Goal: Book appointment/travel/reservation

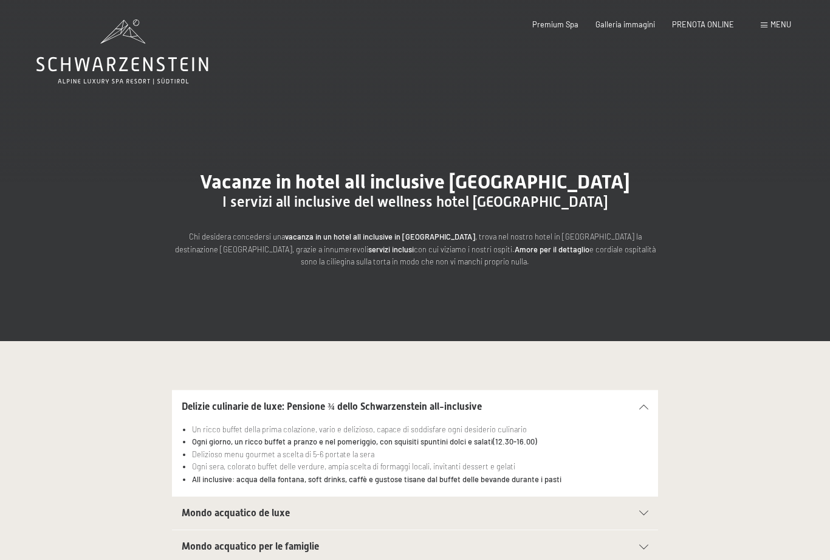
click at [766, 29] on div "Menu" at bounding box center [776, 24] width 30 height 11
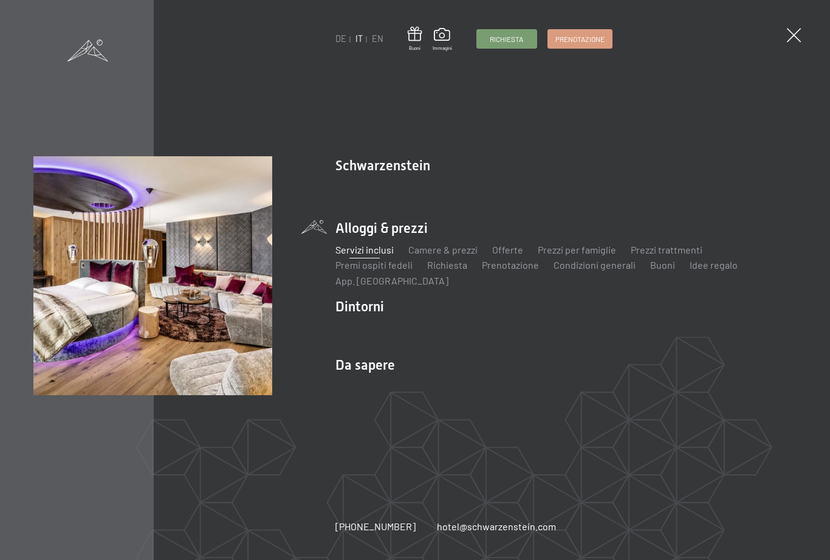
click at [458, 250] on link "Camere & prezzi" at bounding box center [442, 250] width 69 height 12
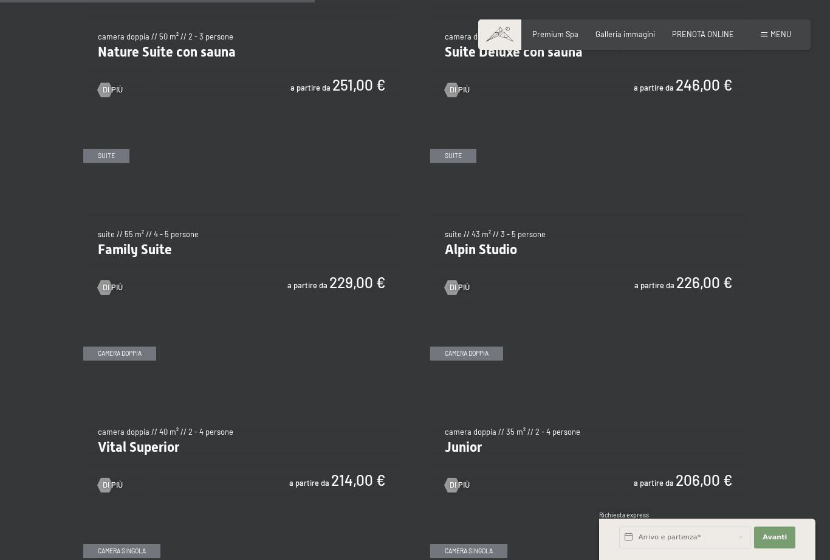
scroll to position [1101, 0]
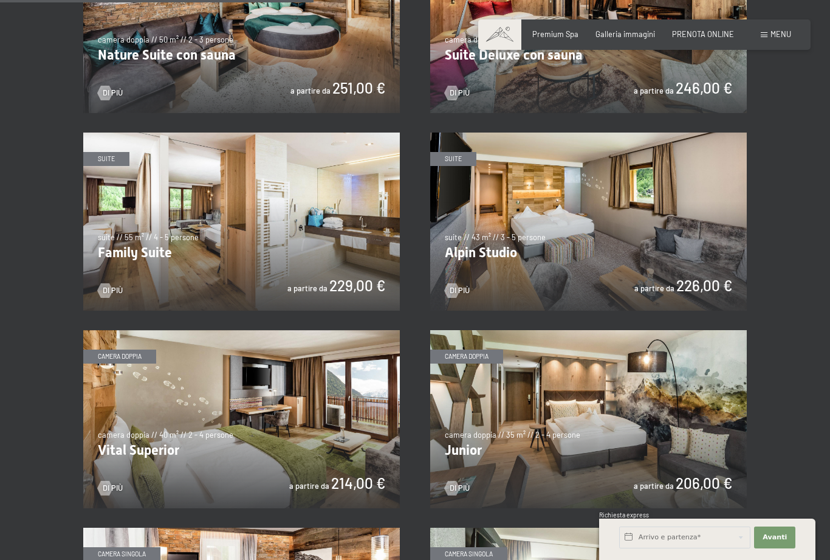
click at [512, 428] on img at bounding box center [588, 419] width 317 height 178
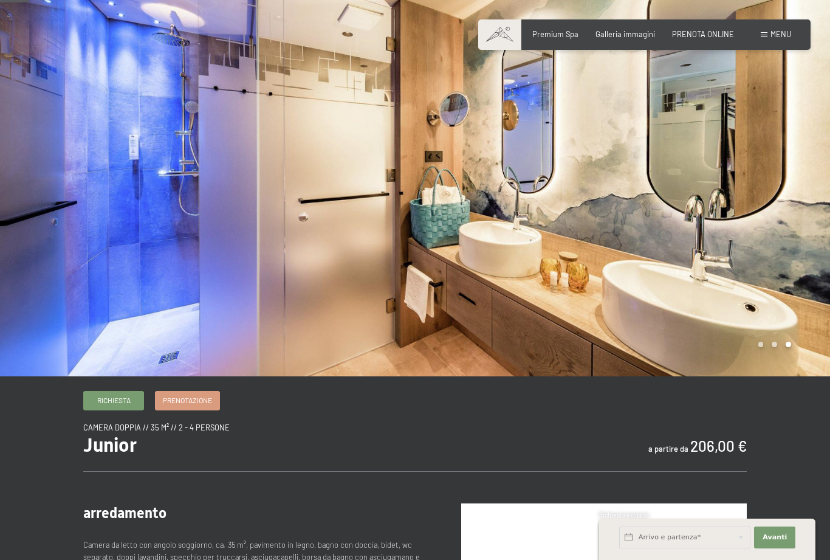
scroll to position [42, 0]
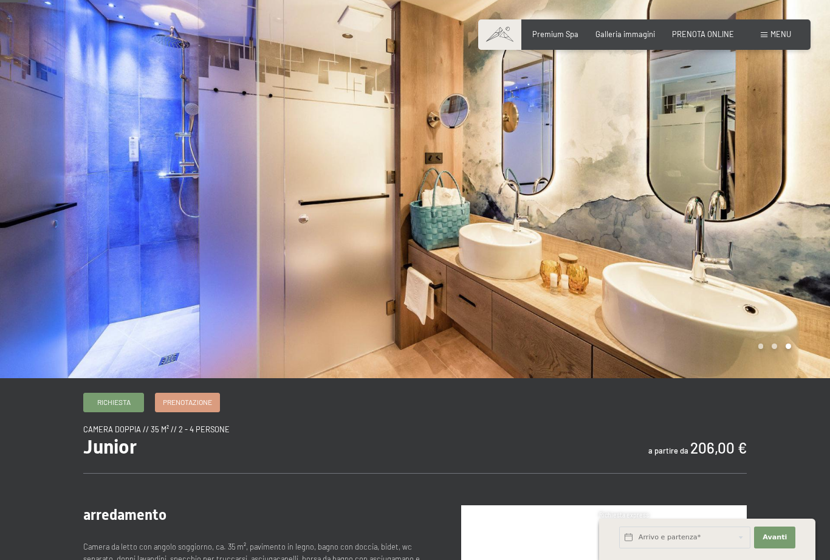
click at [187, 407] on span "Prenotazione" at bounding box center [187, 402] width 49 height 10
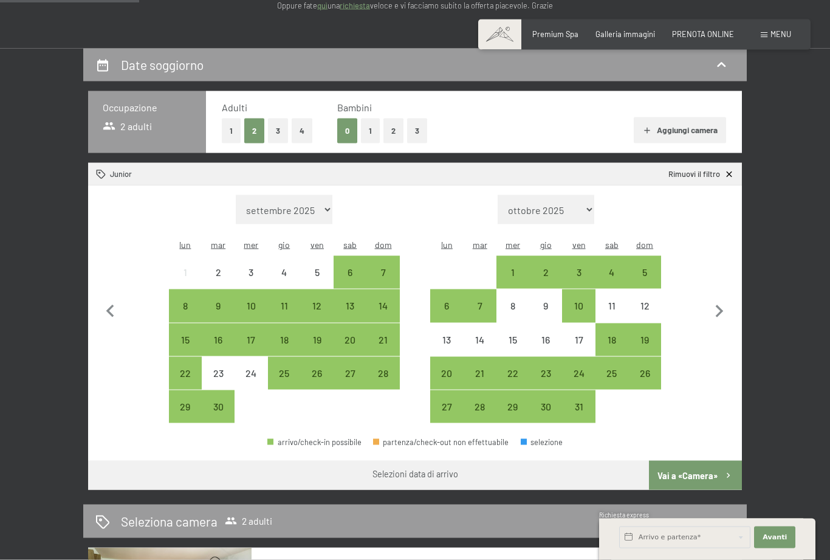
scroll to position [193, 0]
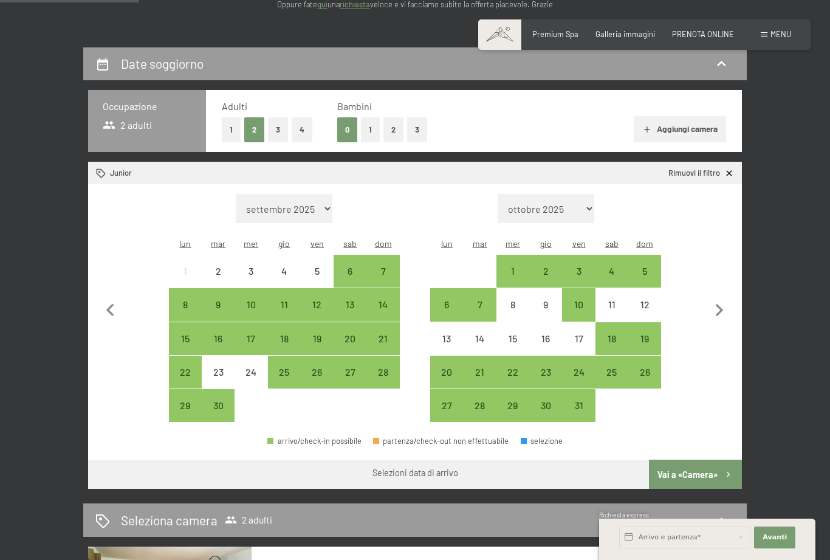
click at [724, 305] on icon "button" at bounding box center [720, 311] width 26 height 26
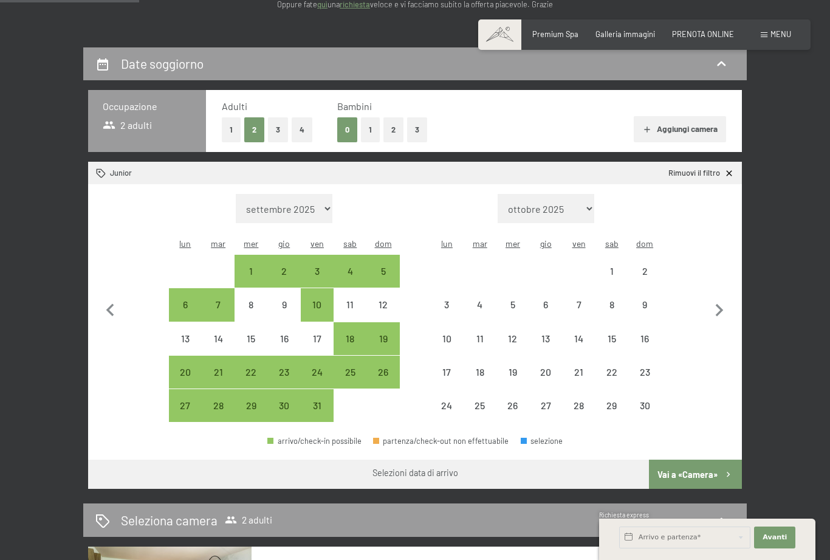
select select "[DATE]"
select select "2025-10-01"
select select "2025-11-01"
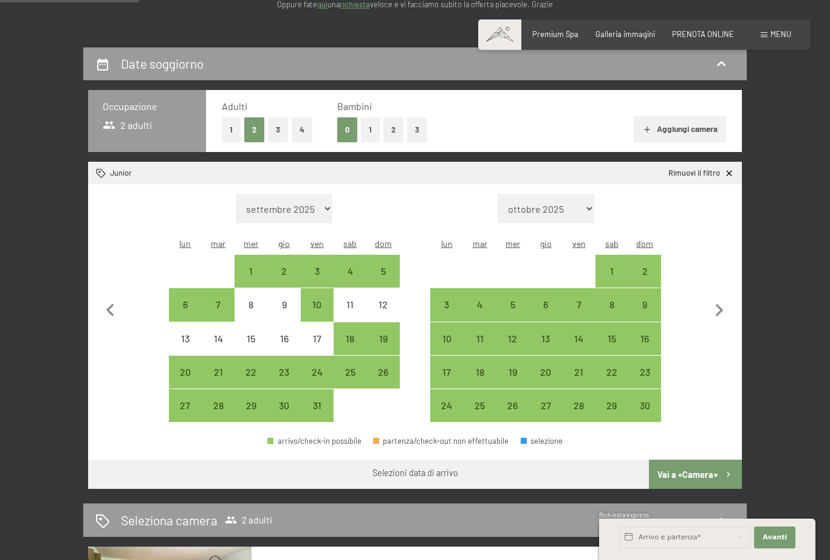
click at [720, 304] on icon "button" at bounding box center [720, 310] width 8 height 13
select select "2025-11-01"
select select "2025-12-01"
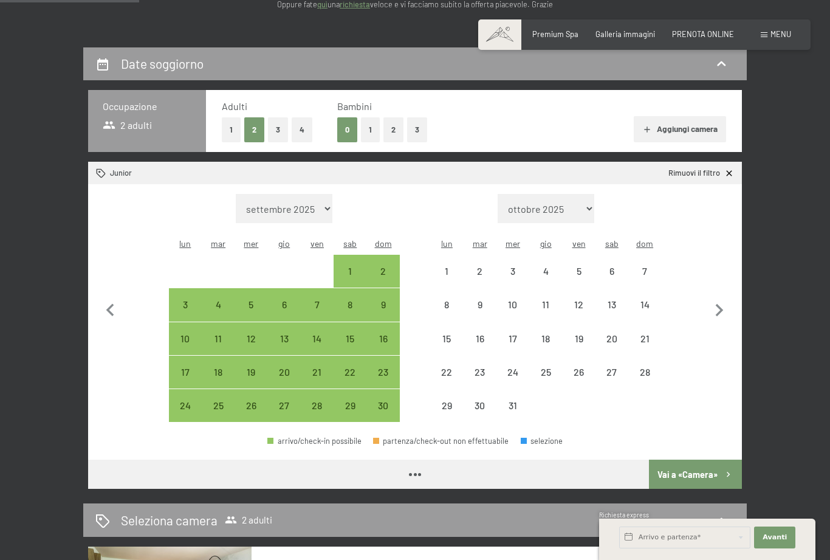
select select "2025-11-01"
select select "2025-12-01"
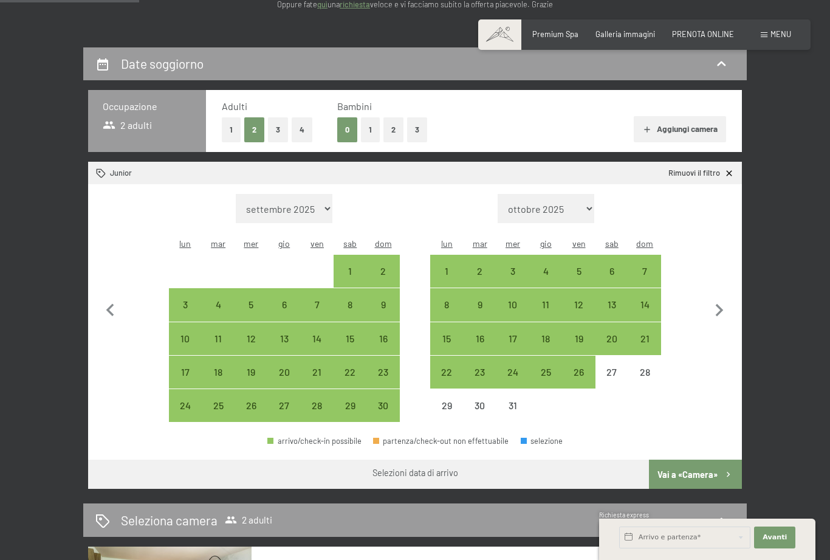
click at [648, 367] on div "28" at bounding box center [645, 382] width 30 height 30
select select "2025-11-01"
select select "2025-12-01"
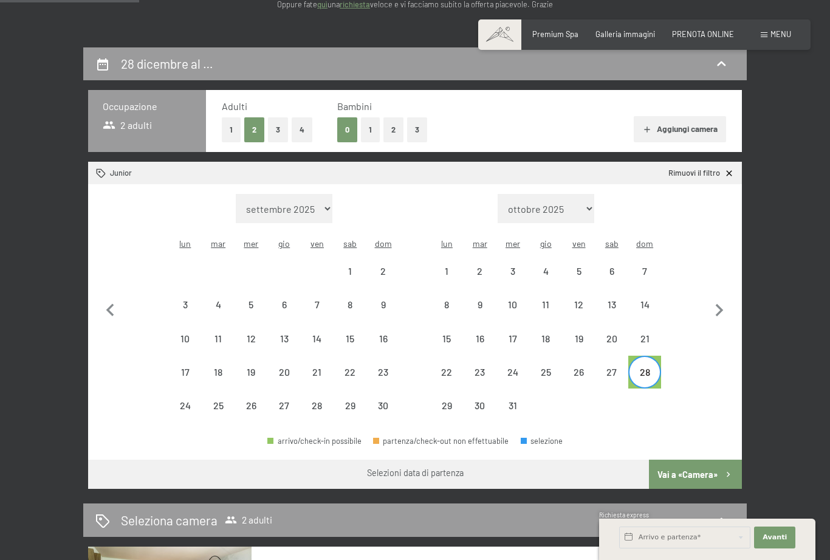
click at [720, 312] on icon "button" at bounding box center [720, 311] width 26 height 26
select select "2025-12-01"
select select "2026-01-01"
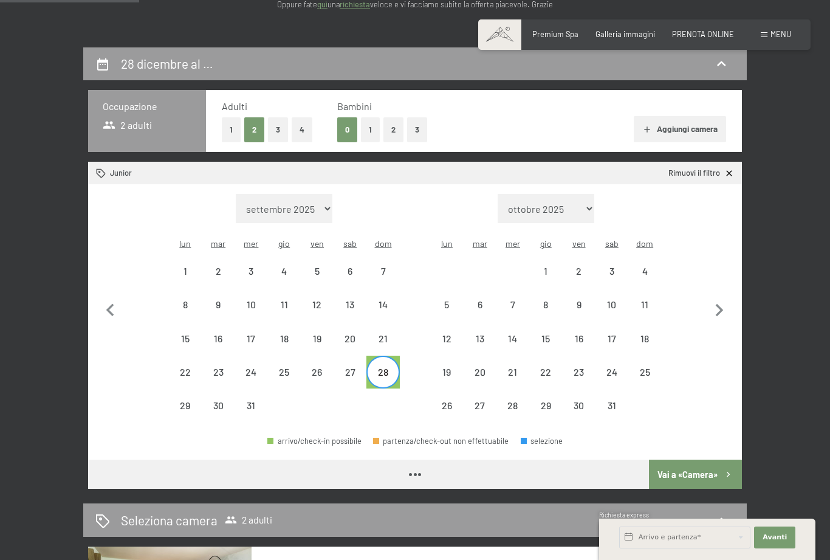
select select "2025-12-01"
select select "2026-01-01"
click at [647, 266] on div "4" at bounding box center [645, 281] width 30 height 30
select select "2025-12-01"
select select "2026-01-01"
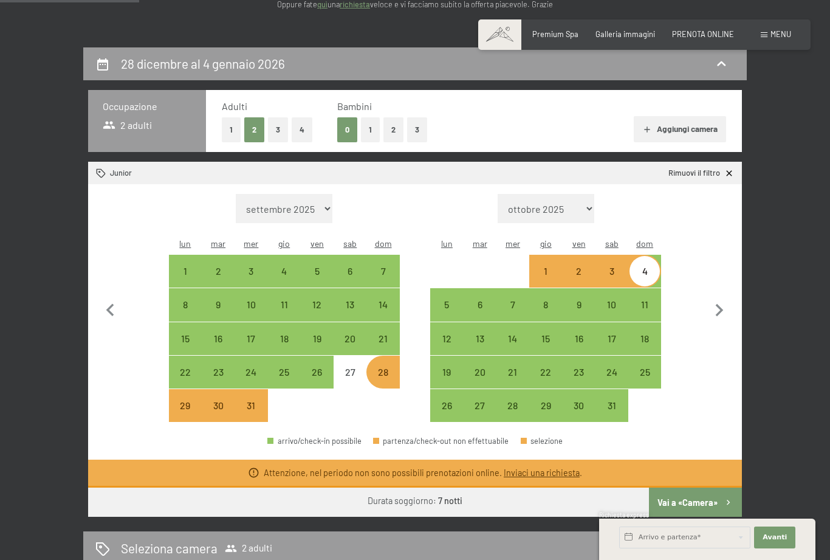
click at [697, 487] on button "Vai a «Camera»" at bounding box center [695, 501] width 93 height 29
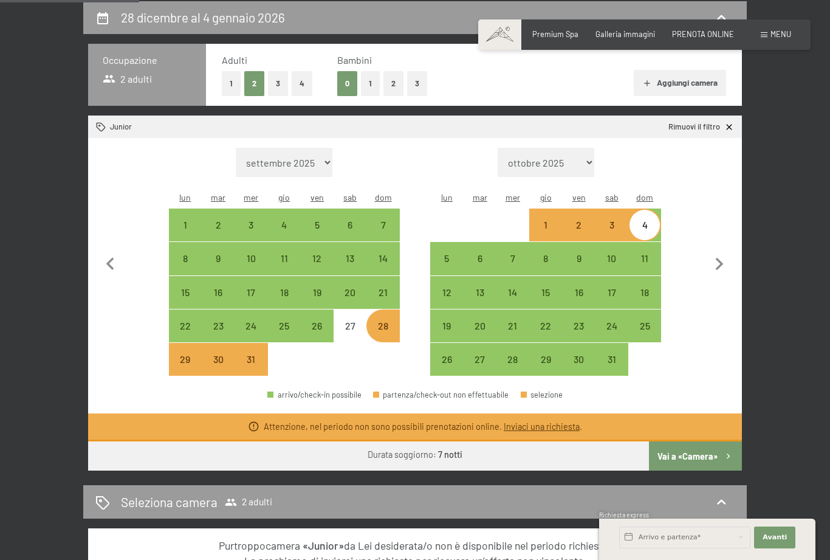
select select "2025-12-01"
select select "2026-01-01"
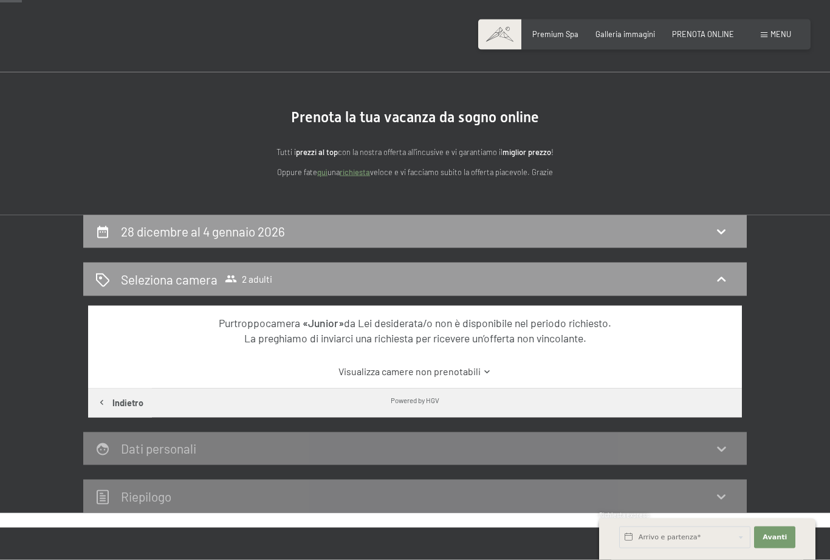
scroll to position [0, 0]
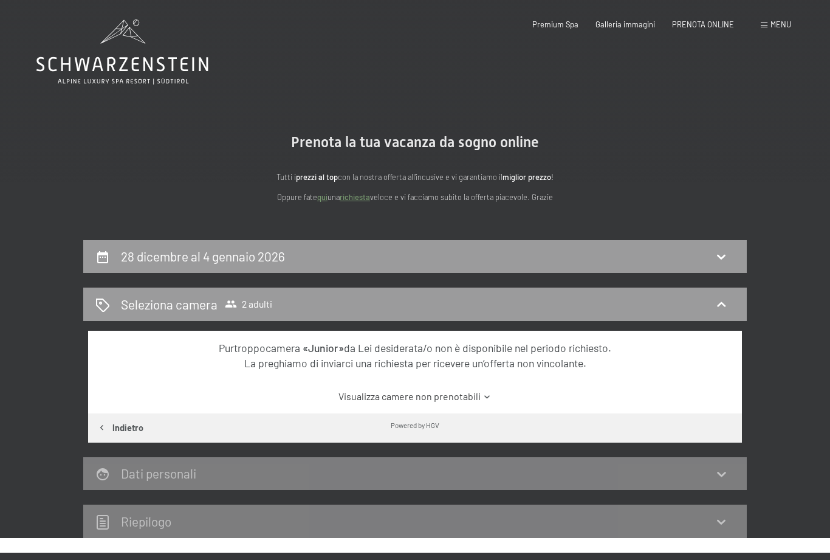
click at [122, 428] on button "Indietro" at bounding box center [120, 427] width 64 height 29
select select "2025-12-01"
select select "2026-01-01"
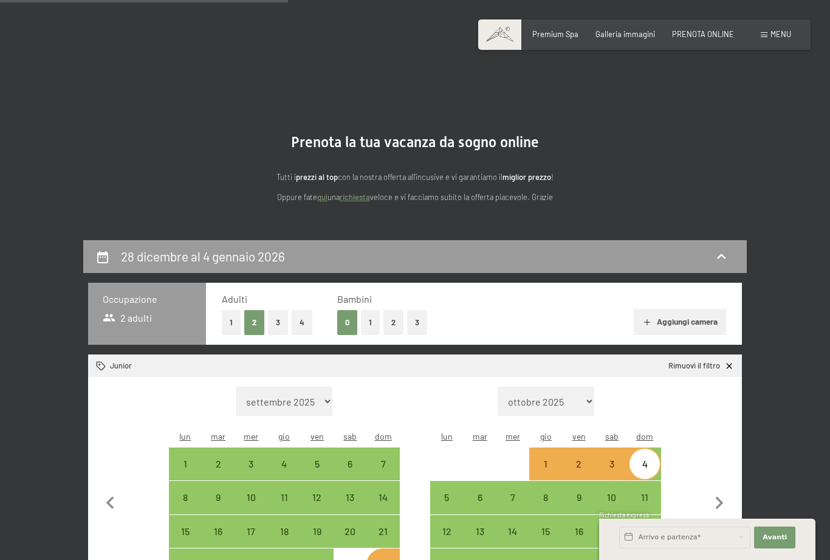
scroll to position [239, 0]
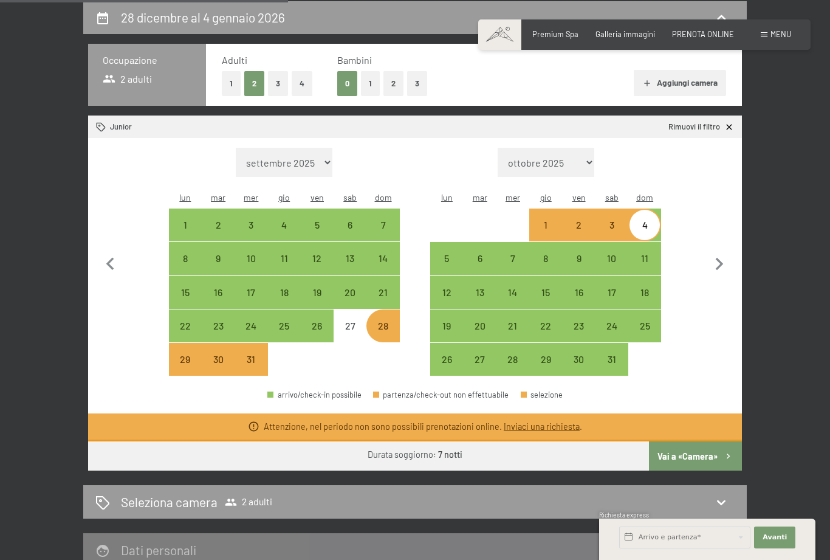
click at [535, 421] on link "Inviaci una richiesta" at bounding box center [542, 426] width 76 height 10
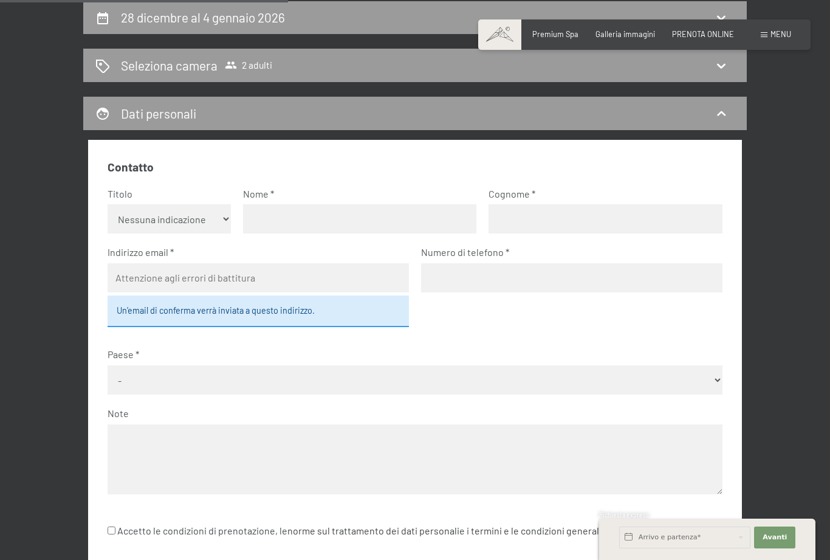
click at [243, 12] on h2 "28 dicembre al 4 gennaio 2026" at bounding box center [203, 17] width 164 height 15
select select "2025-12-01"
select select "2026-01-01"
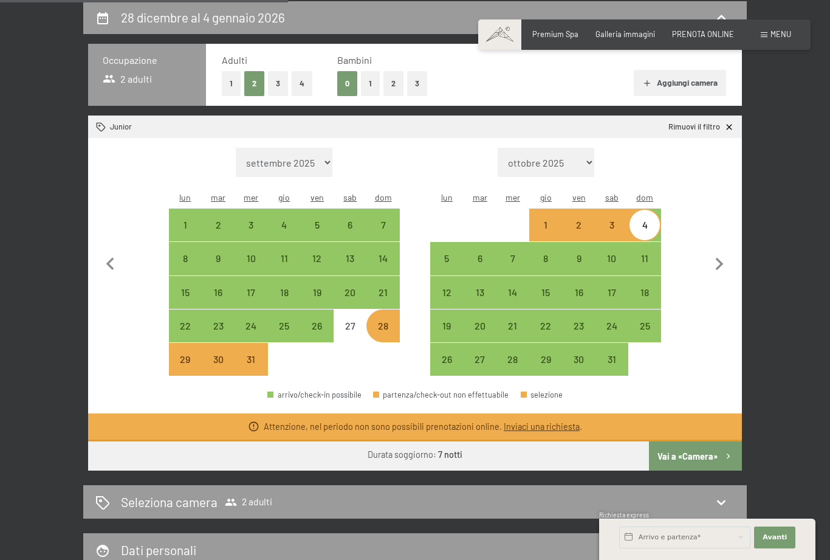
click at [389, 321] on div "28" at bounding box center [383, 336] width 30 height 30
select select "2025-12-01"
select select "2026-01-01"
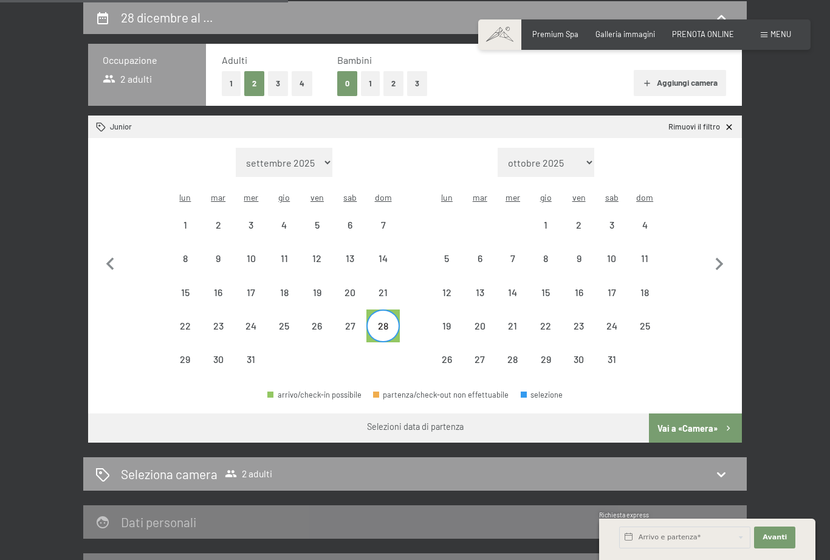
click at [615, 220] on div "3" at bounding box center [612, 235] width 30 height 30
select select "2025-12-01"
select select "2026-01-01"
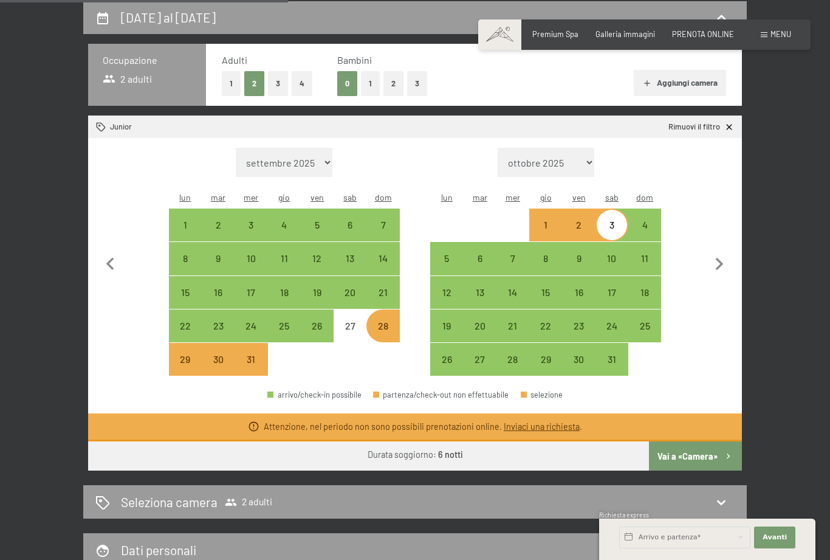
click at [537, 421] on link "Inviaci una richiesta" at bounding box center [542, 426] width 76 height 10
select select "2025-12-01"
select select "2026-01-01"
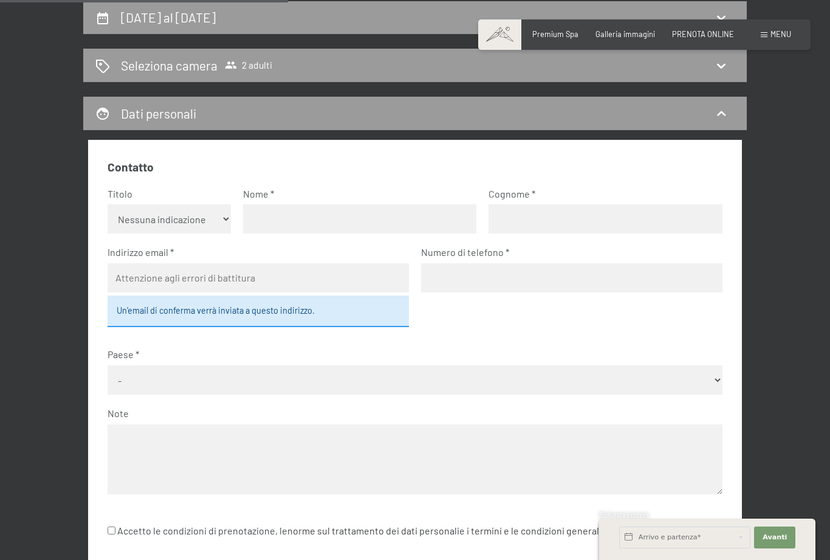
click at [298, 216] on input "text" at bounding box center [359, 218] width 233 height 29
type input "Adele"
click at [525, 216] on input "text" at bounding box center [605, 218] width 233 height 29
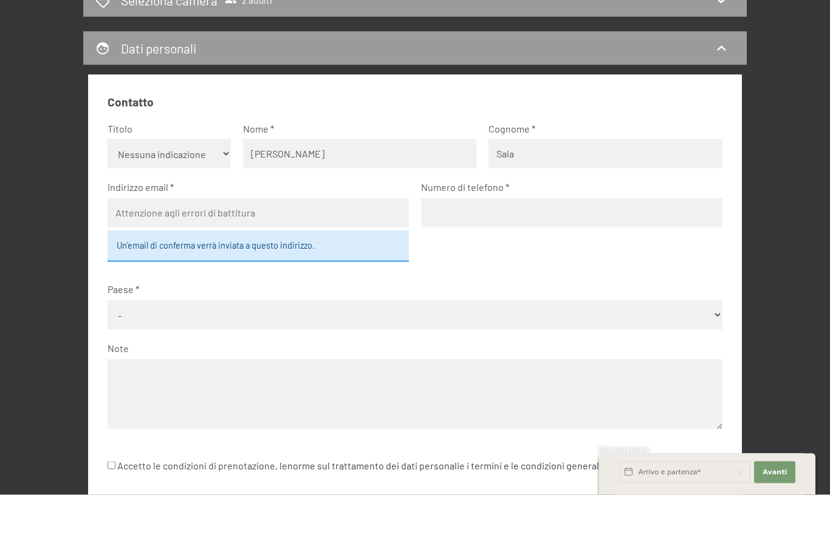
type input "Sala"
click at [218, 263] on input "email" at bounding box center [258, 277] width 301 height 29
type input "primavera92@infinito.it"
click at [472, 263] on input "tel" at bounding box center [571, 277] width 301 height 29
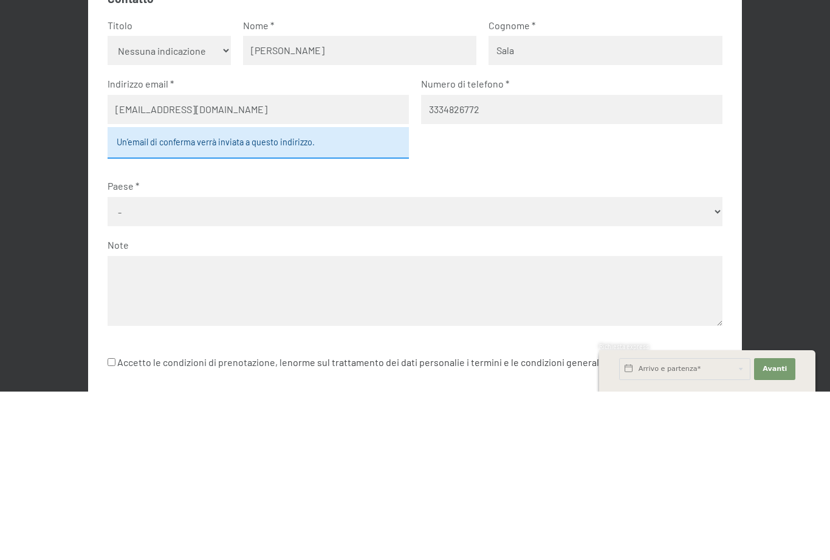
type input "3334826772"
click at [145, 365] on select "- Germania Austria Svizzera Italia Paesi Bassi Belgio Regno Unito Rep. Ceca Pol…" at bounding box center [415, 379] width 614 height 29
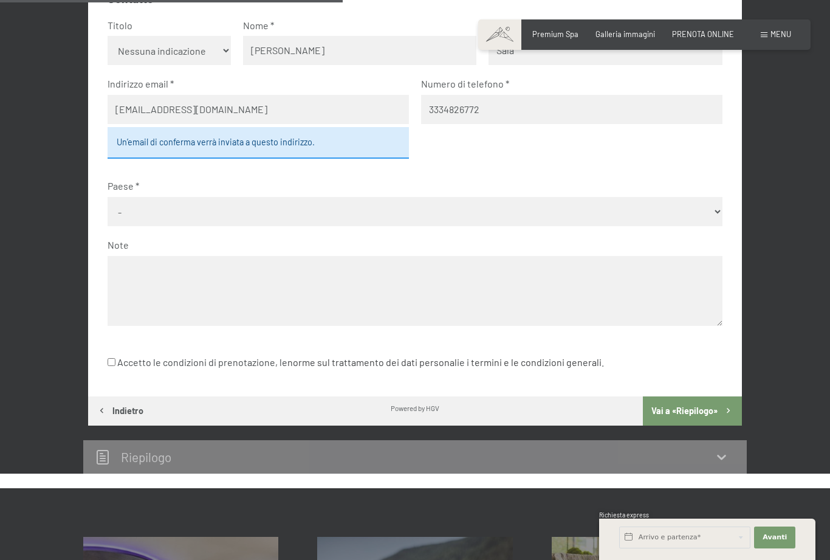
select select "ITA"
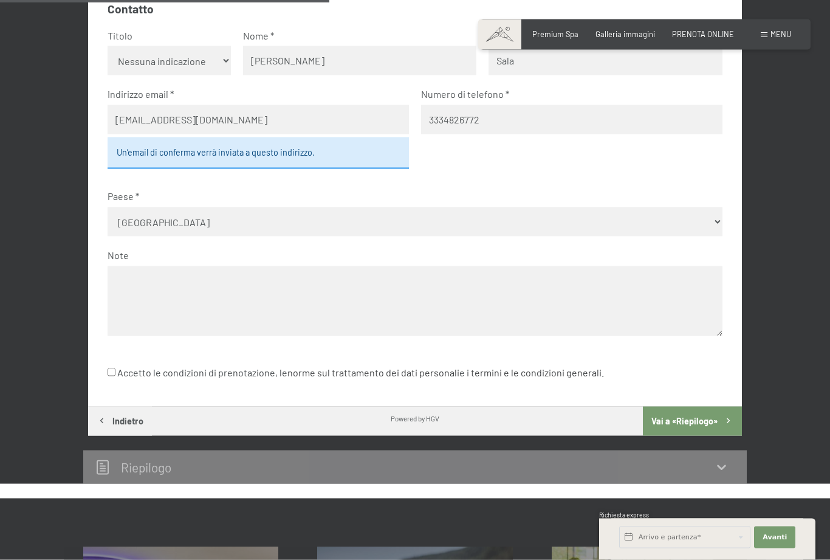
scroll to position [401, 0]
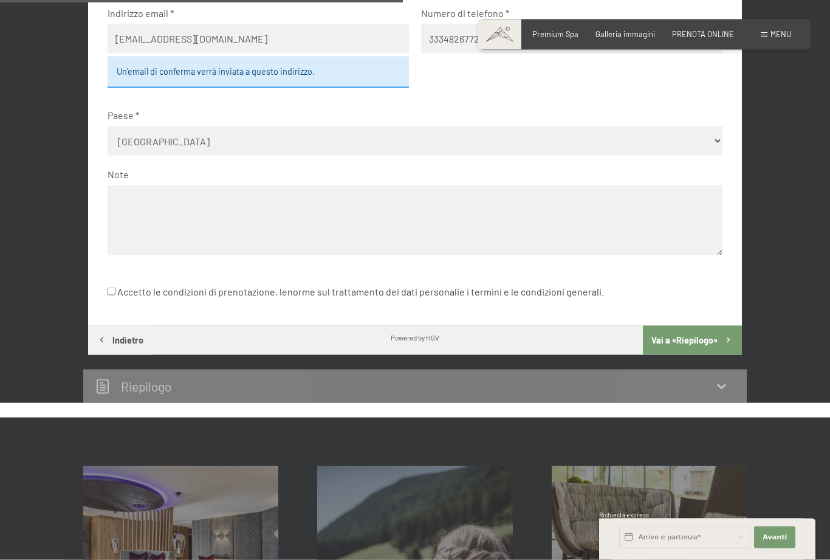
click at [718, 379] on icon at bounding box center [721, 386] width 15 height 15
click at [706, 326] on button "Vai a «Riepilogo»" at bounding box center [692, 339] width 99 height 29
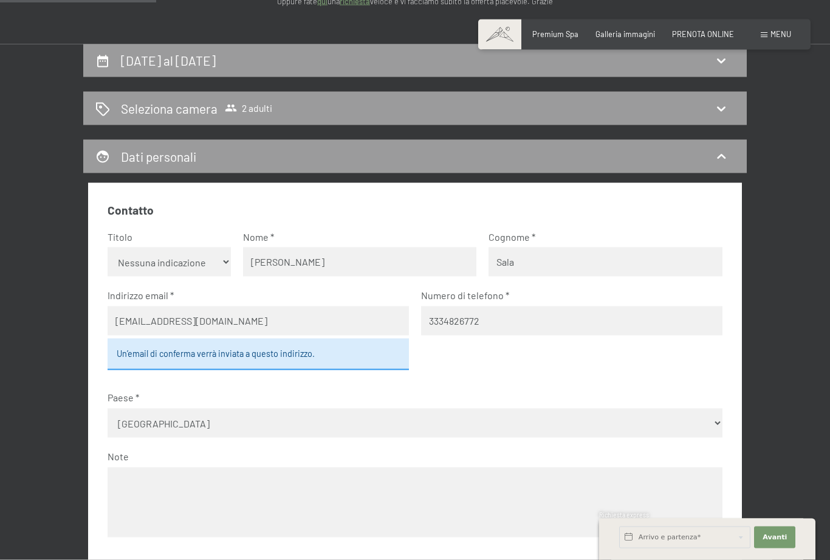
scroll to position [239, 0]
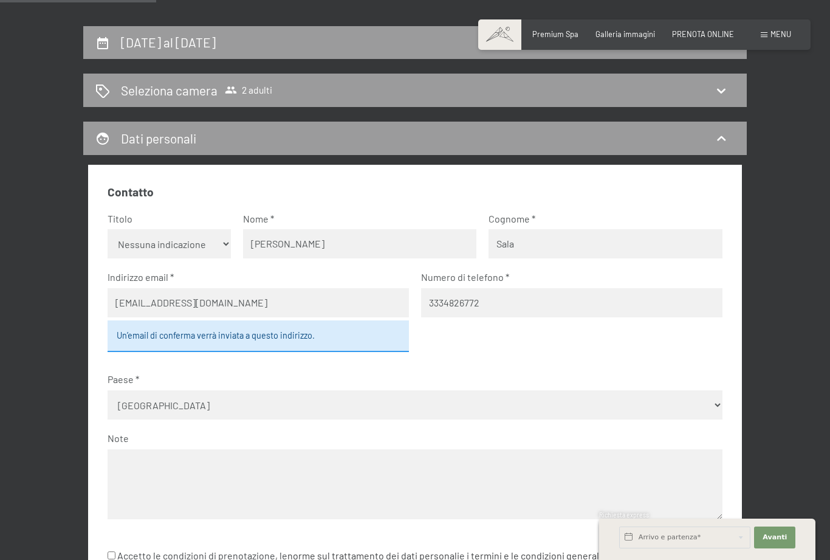
click at [718, 98] on icon at bounding box center [721, 90] width 15 height 15
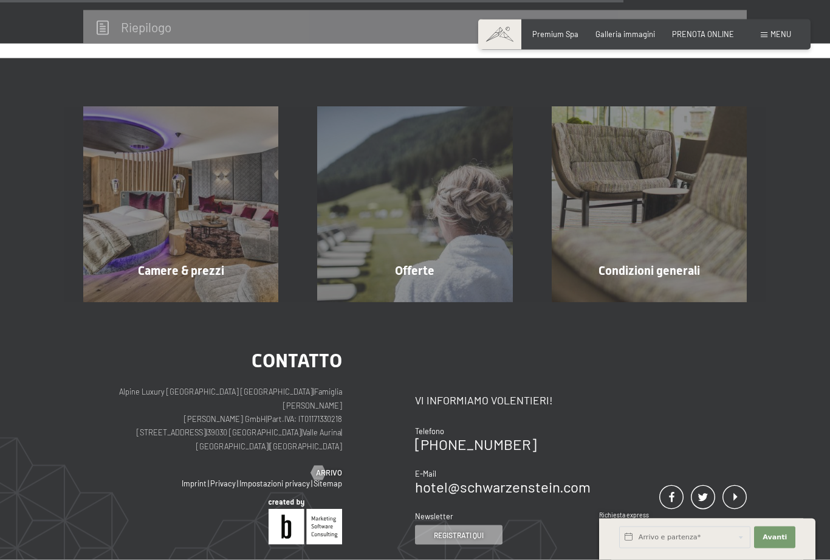
scroll to position [495, 0]
click at [184, 263] on span "Camere & prezzi" at bounding box center [181, 270] width 86 height 15
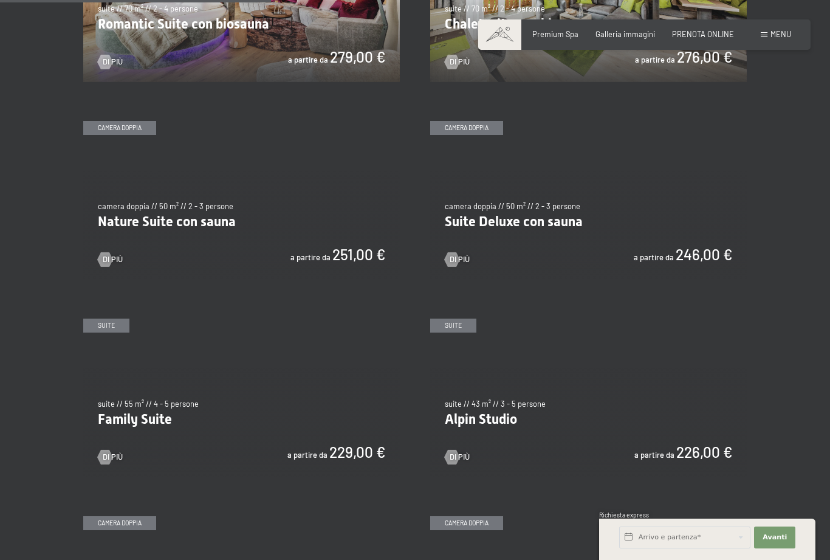
scroll to position [951, 0]
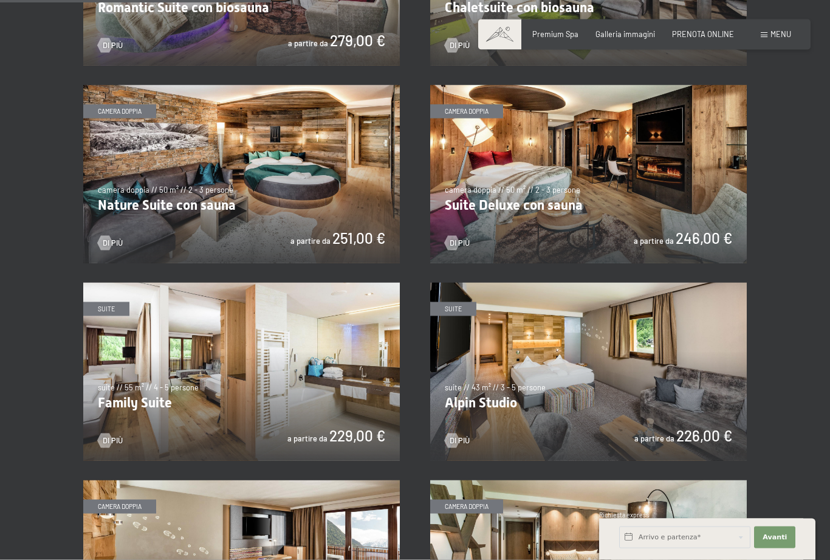
click at [537, 380] on img at bounding box center [588, 372] width 317 height 178
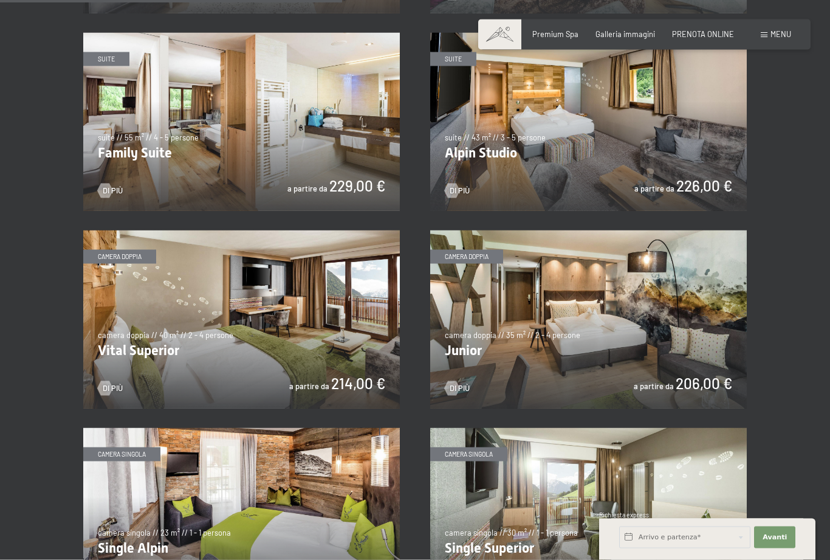
scroll to position [1201, 0]
click at [534, 323] on img at bounding box center [588, 319] width 317 height 178
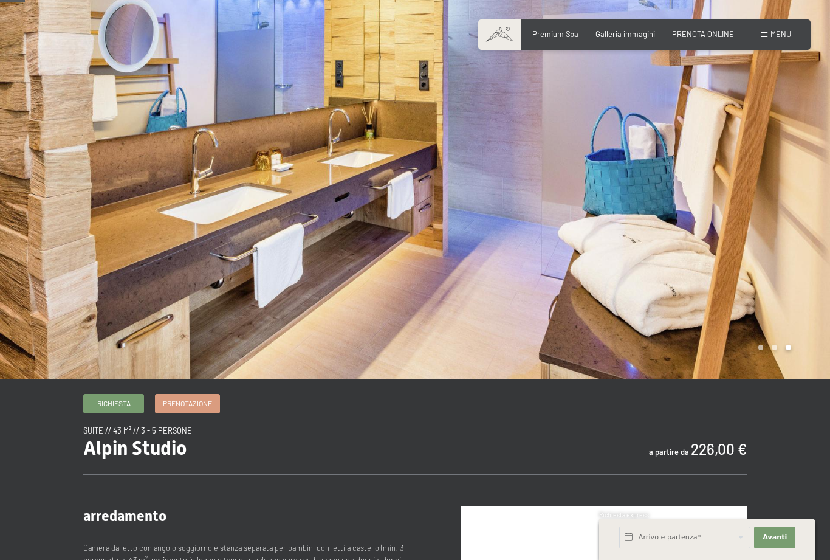
scroll to position [40, 0]
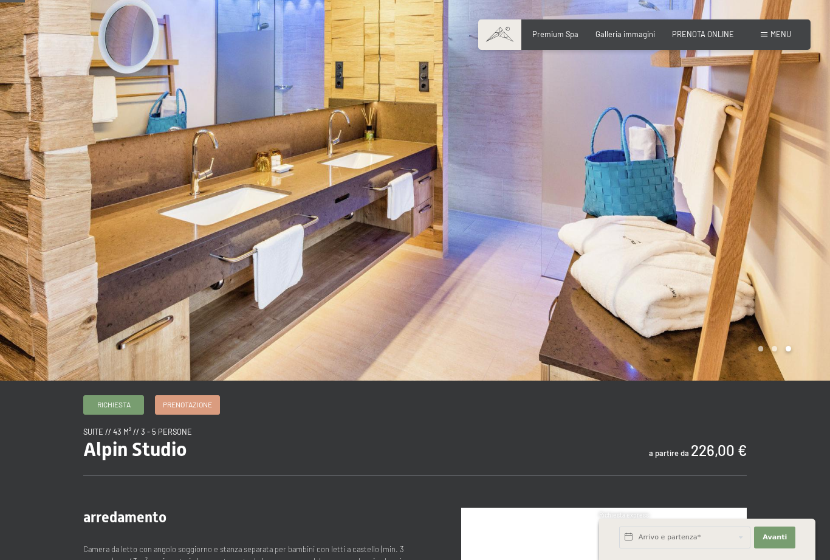
click at [759, 380] on div at bounding box center [622, 170] width 415 height 420
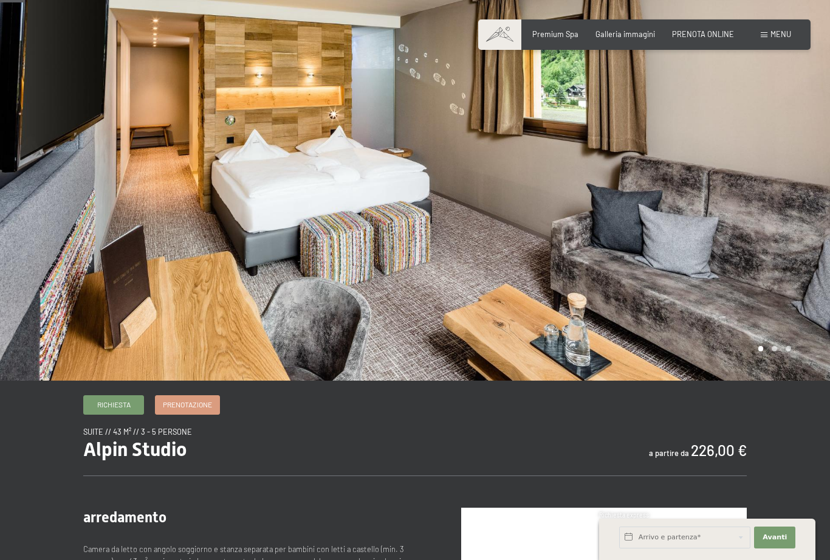
click at [774, 377] on div at bounding box center [622, 170] width 415 height 420
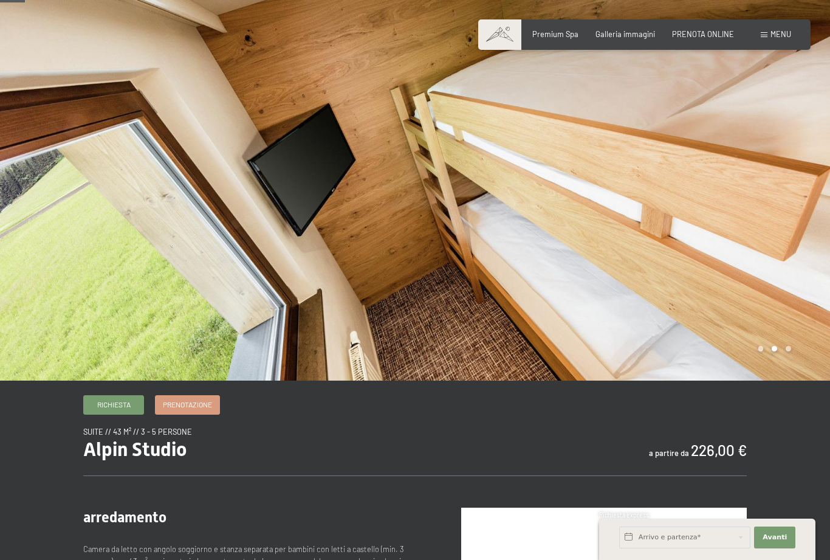
click at [793, 378] on div at bounding box center [622, 170] width 415 height 420
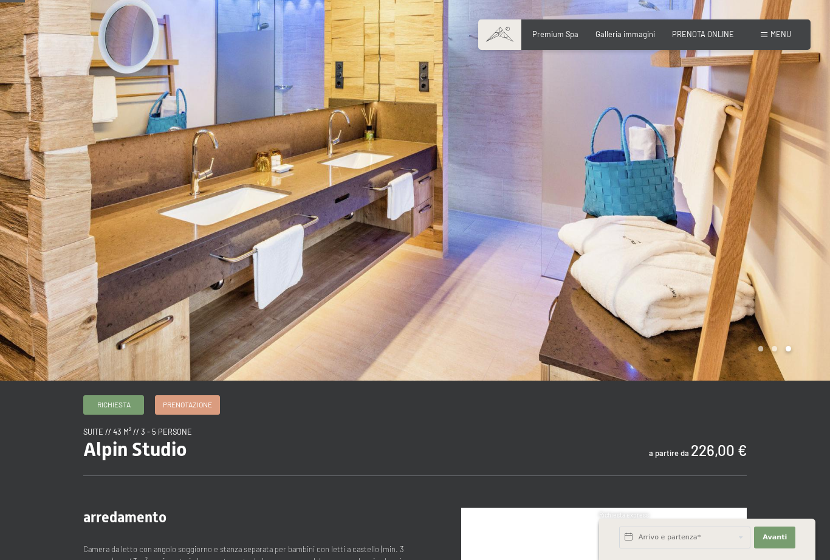
click at [760, 380] on div at bounding box center [622, 170] width 415 height 420
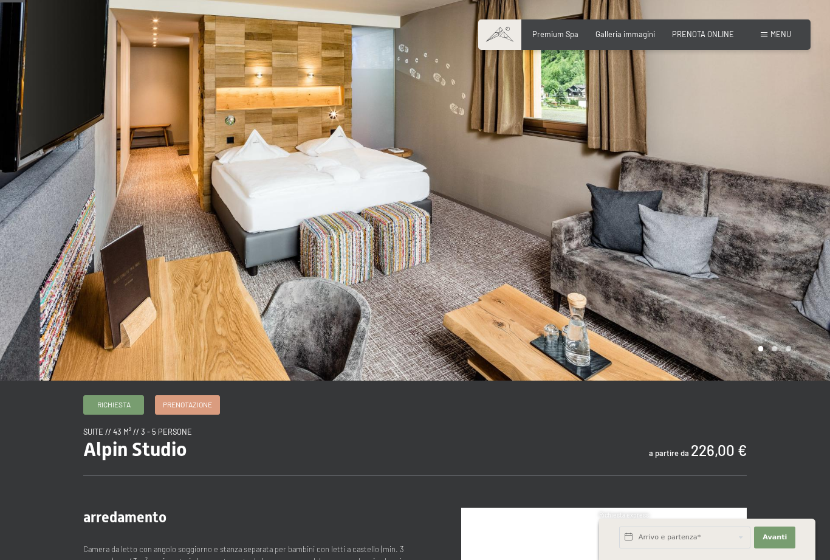
click at [778, 379] on div at bounding box center [622, 170] width 415 height 420
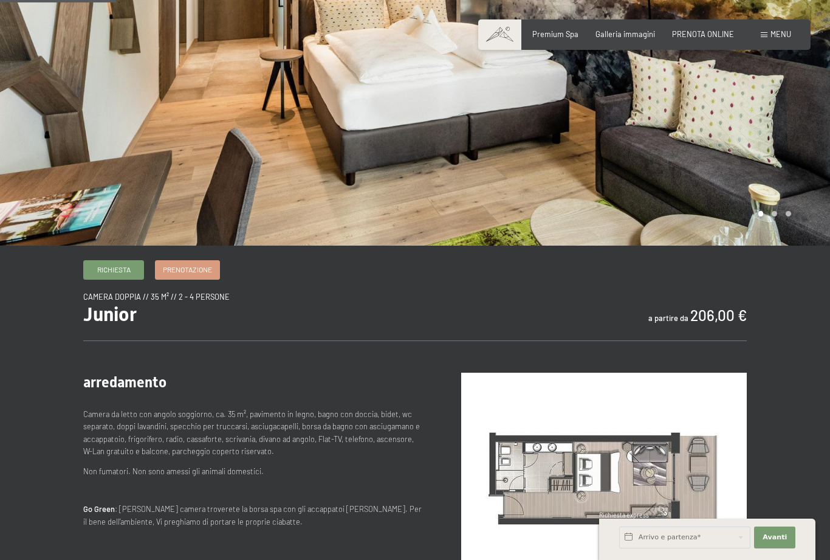
scroll to position [173, 0]
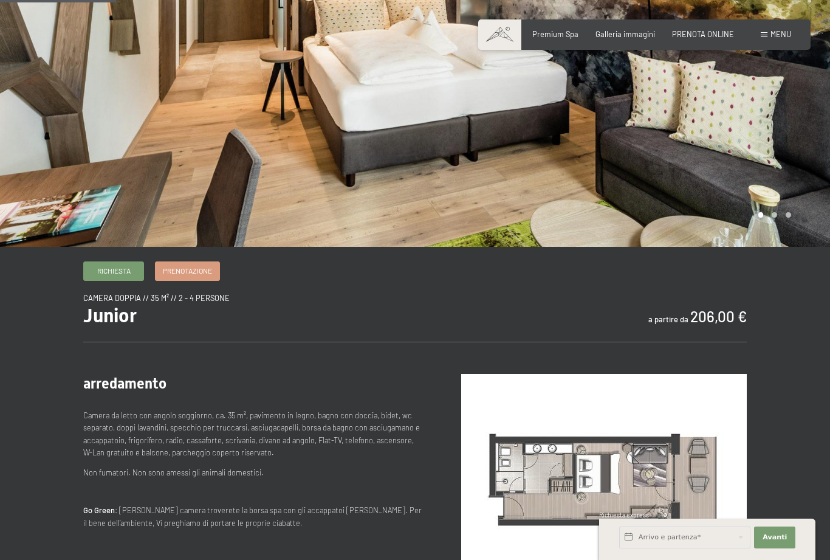
click at [196, 276] on span "Prenotazione" at bounding box center [187, 271] width 49 height 10
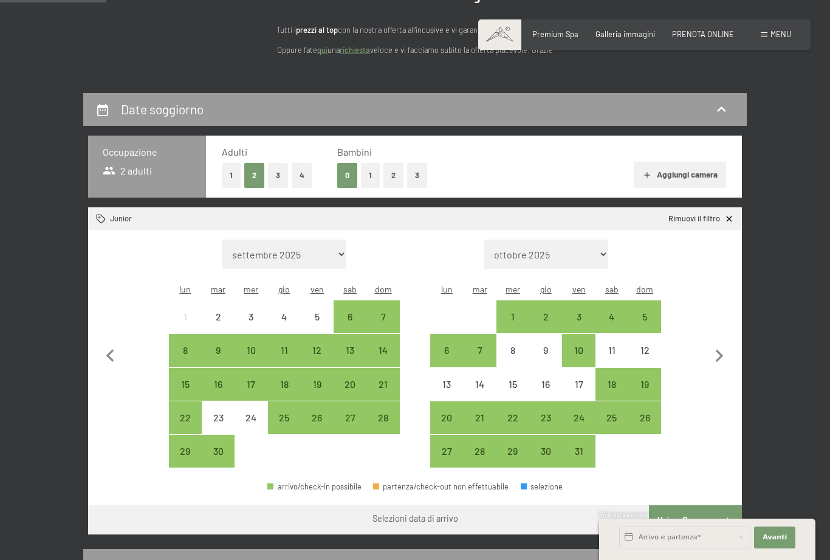
scroll to position [145, 0]
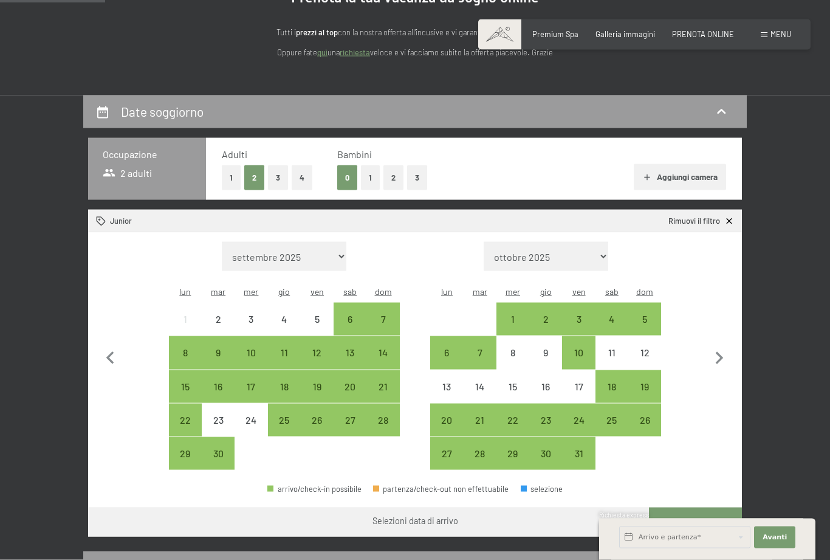
click at [721, 352] on icon "button" at bounding box center [720, 358] width 8 height 13
select select "2025-10-01"
select select "2025-11-01"
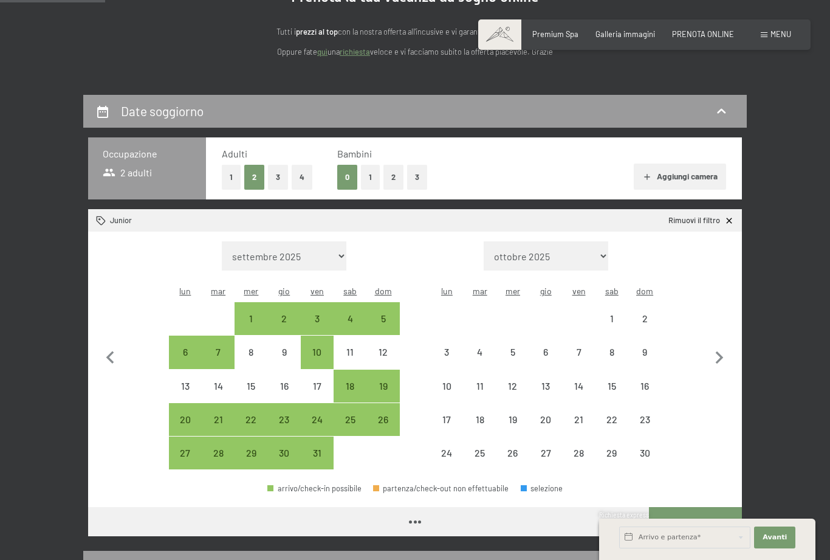
select select "2025-10-01"
select select "2025-11-01"
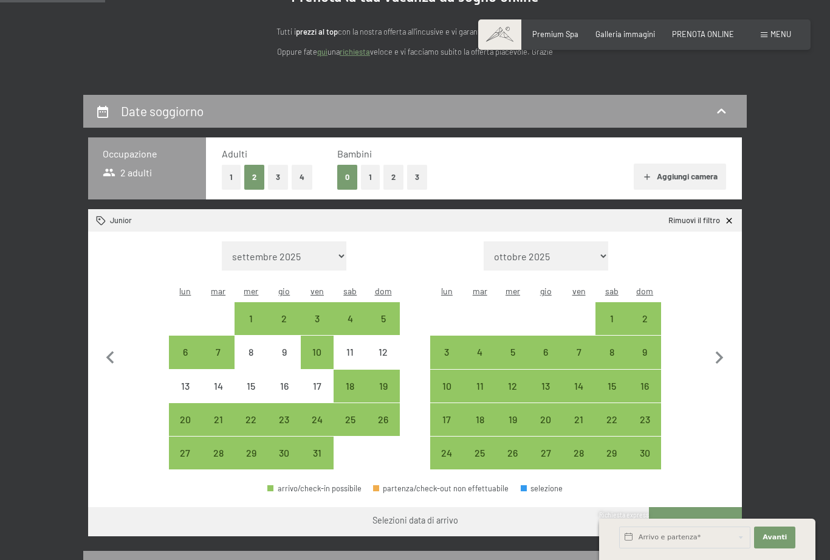
click at [721, 351] on icon "button" at bounding box center [720, 357] width 8 height 13
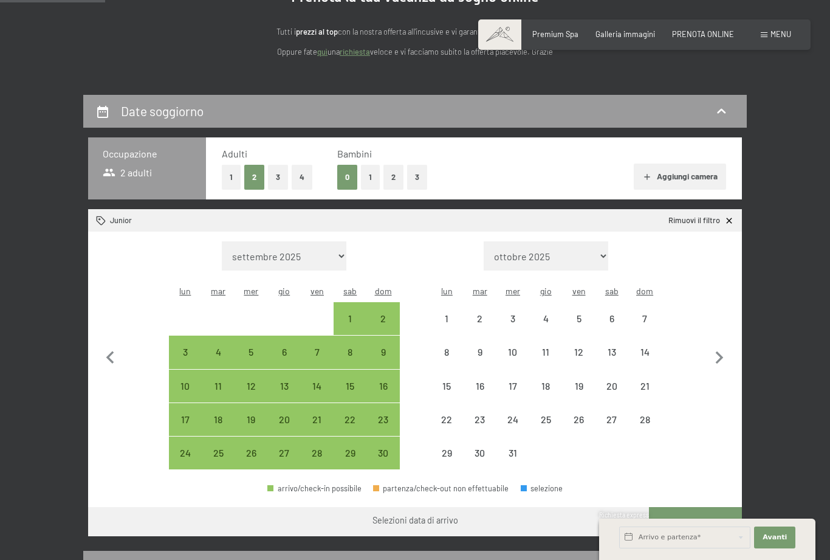
select select "2025-11-01"
select select "2025-12-01"
select select "2025-11-01"
select select "2025-12-01"
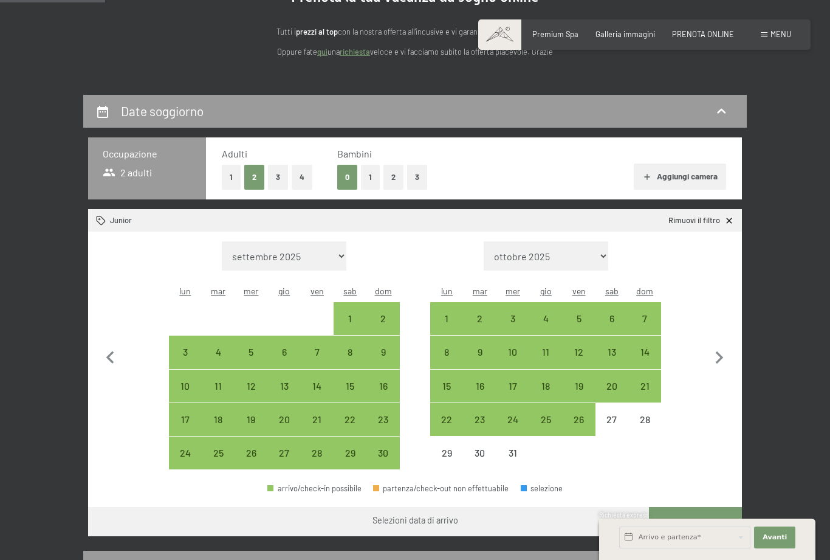
click at [649, 415] on div "28" at bounding box center [645, 430] width 30 height 30
select select "2025-11-01"
select select "2025-12-01"
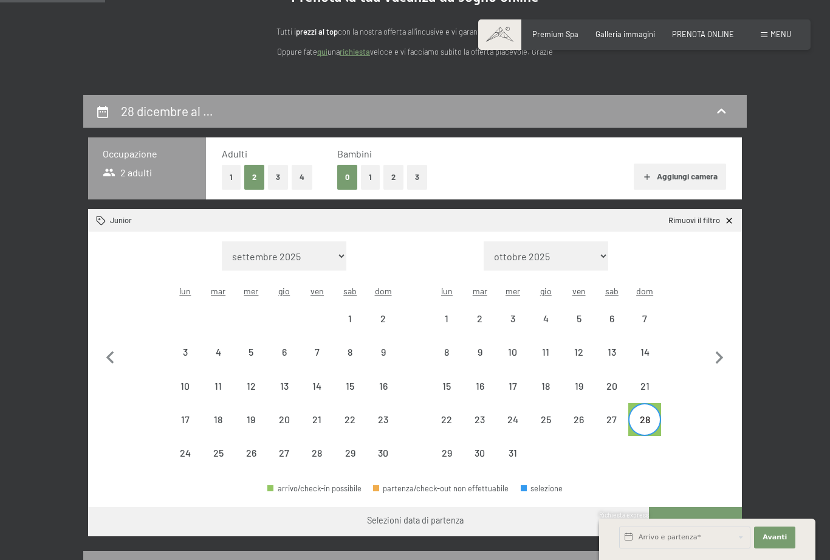
click at [723, 362] on icon "button" at bounding box center [720, 358] width 26 height 26
select select "2025-12-01"
select select "2026-01-01"
select select "2025-12-01"
select select "2026-01-01"
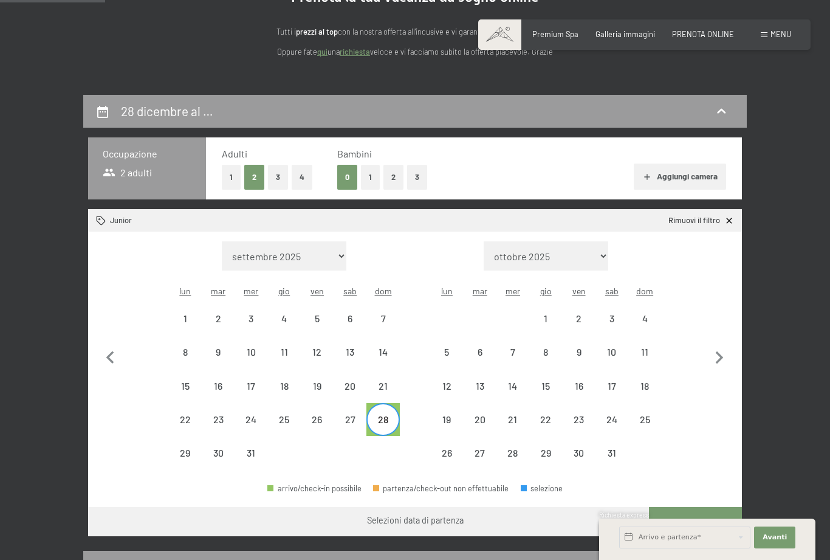
click at [650, 314] on div "4" at bounding box center [645, 329] width 30 height 30
select select "2025-12-01"
select select "2026-01-01"
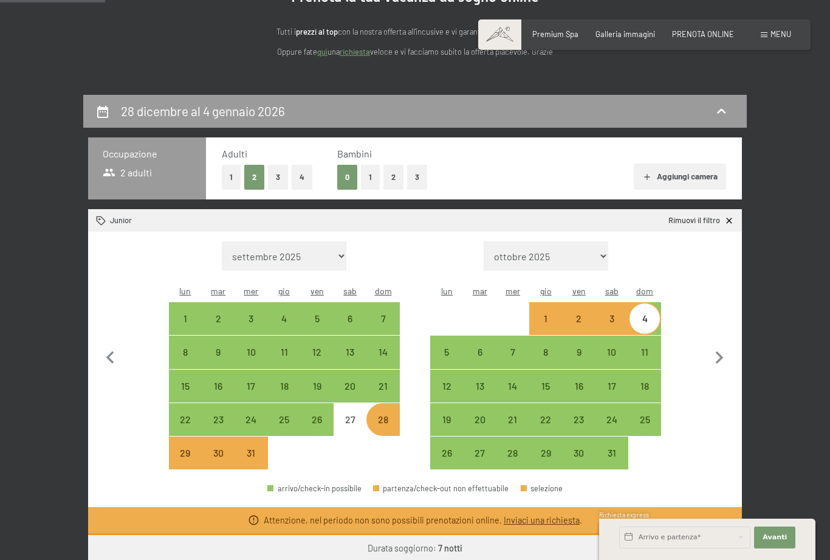
click at [540, 515] on link "Inviaci una richiesta" at bounding box center [542, 520] width 76 height 10
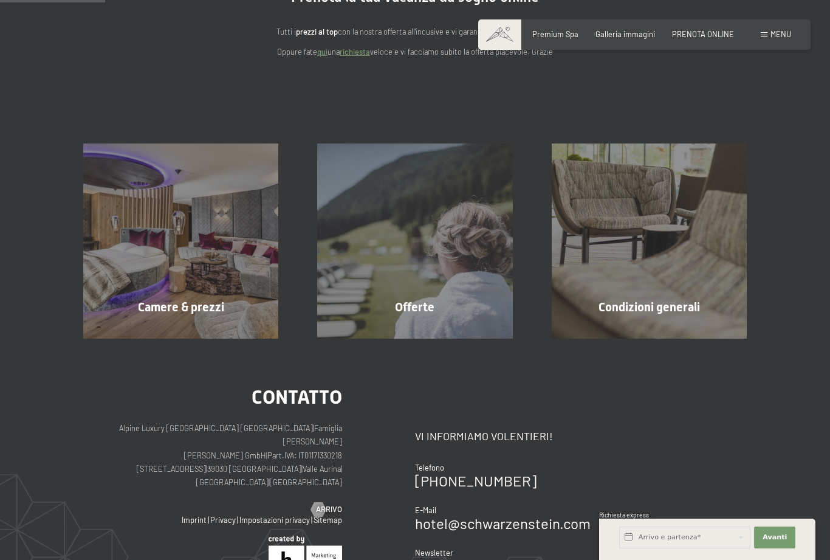
scroll to position [239, 0]
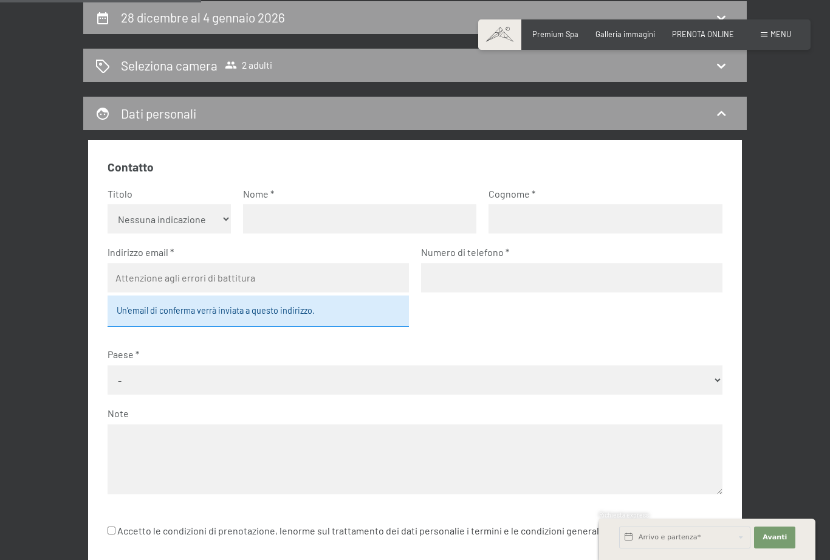
click at [291, 215] on input "text" at bounding box center [359, 218] width 233 height 29
type input "Adele"
click at [532, 221] on input "text" at bounding box center [605, 218] width 233 height 29
type input "Sala"
click at [216, 278] on input "email" at bounding box center [258, 277] width 301 height 29
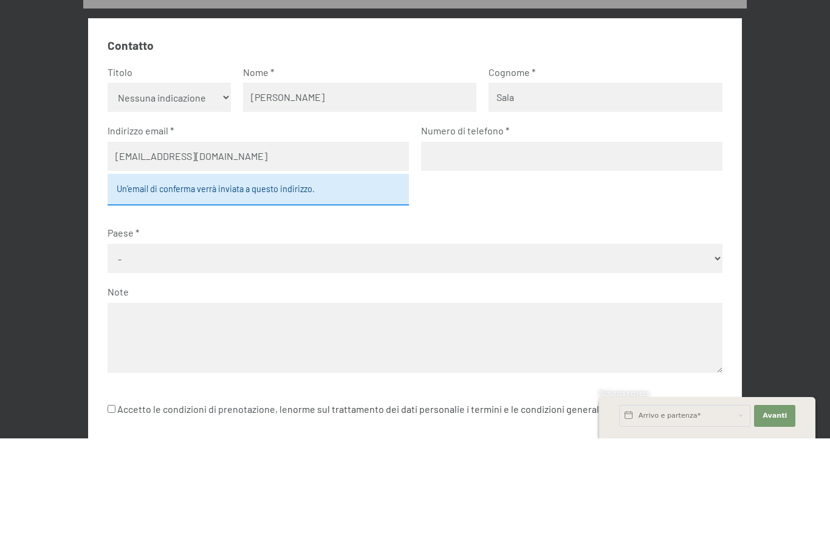
type input "primavera92@infinito.it"
click at [464, 263] on input "tel" at bounding box center [571, 277] width 301 height 29
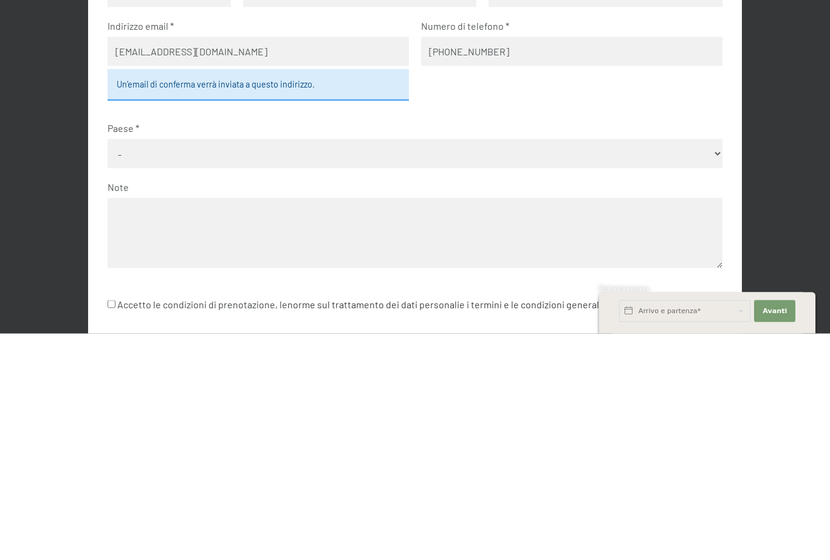
type input "333 4826772"
click at [160, 365] on select "- Germania Austria Svizzera Italia Paesi Bassi Belgio Regno Unito Rep. Ceca Pol…" at bounding box center [415, 379] width 614 height 29
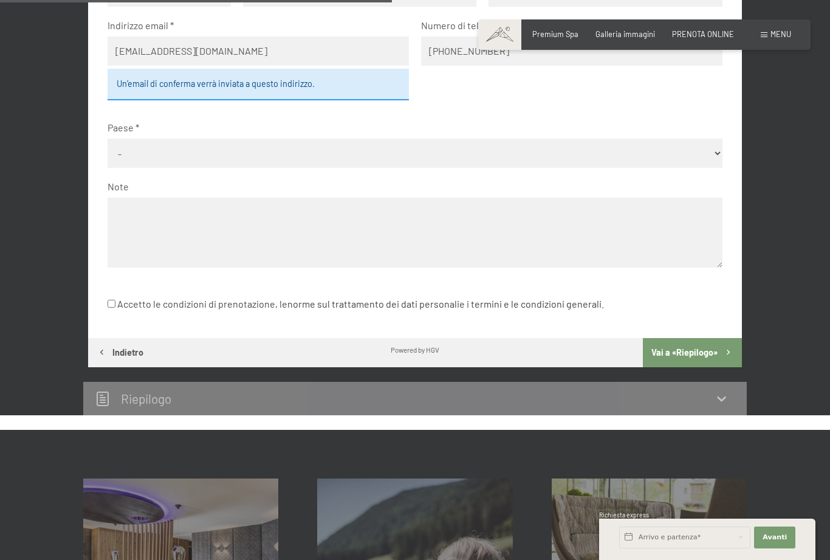
select select "ITA"
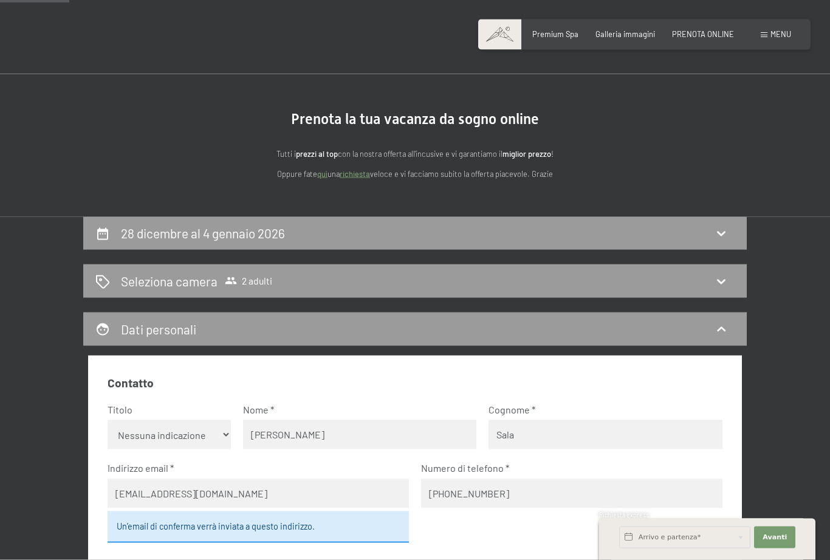
scroll to position [0, 0]
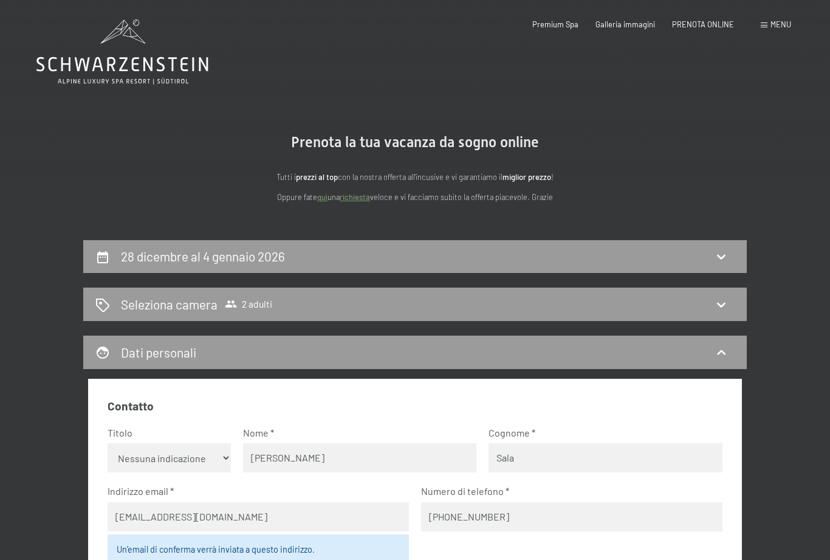
click at [363, 199] on link "richiesta" at bounding box center [355, 197] width 30 height 10
click at [721, 302] on icon at bounding box center [721, 304] width 15 height 15
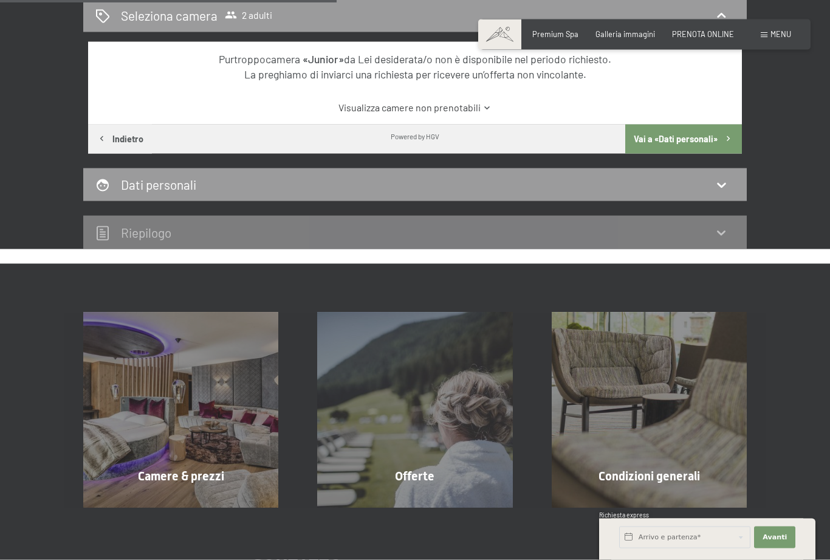
scroll to position [301, 0]
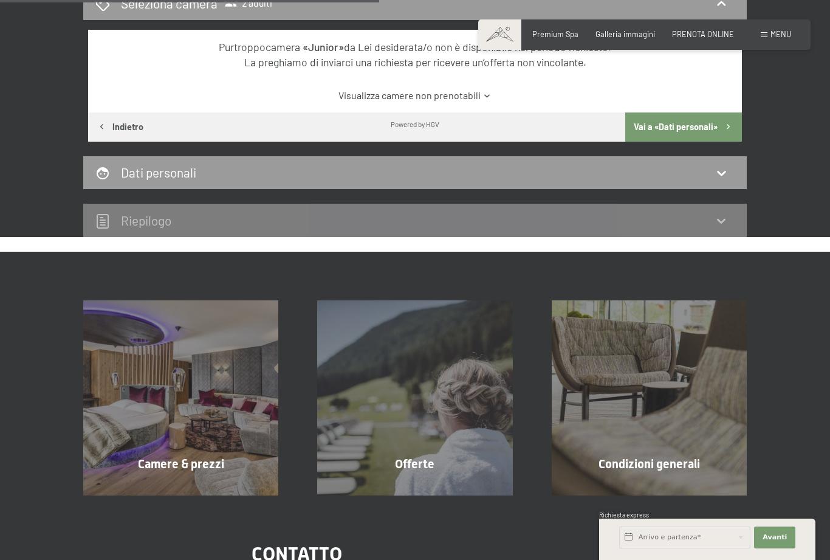
click at [178, 484] on span "mostra altro" at bounding box center [183, 489] width 53 height 11
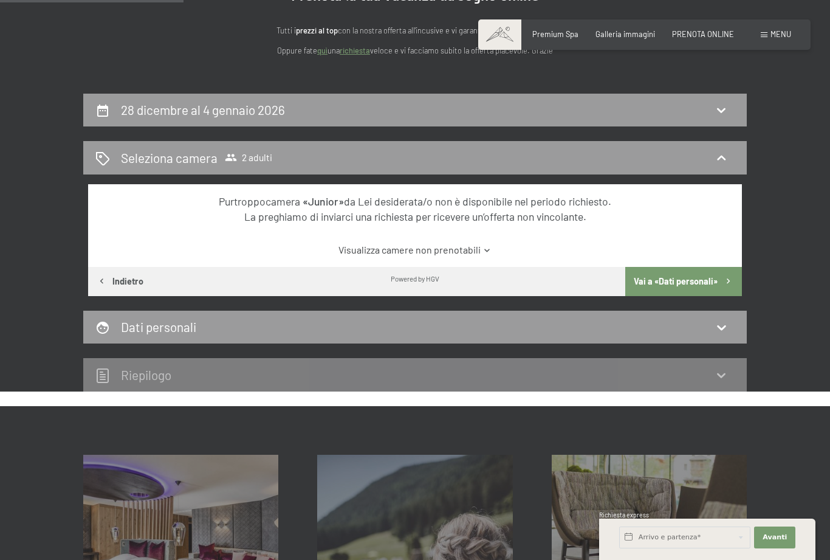
scroll to position [146, 0]
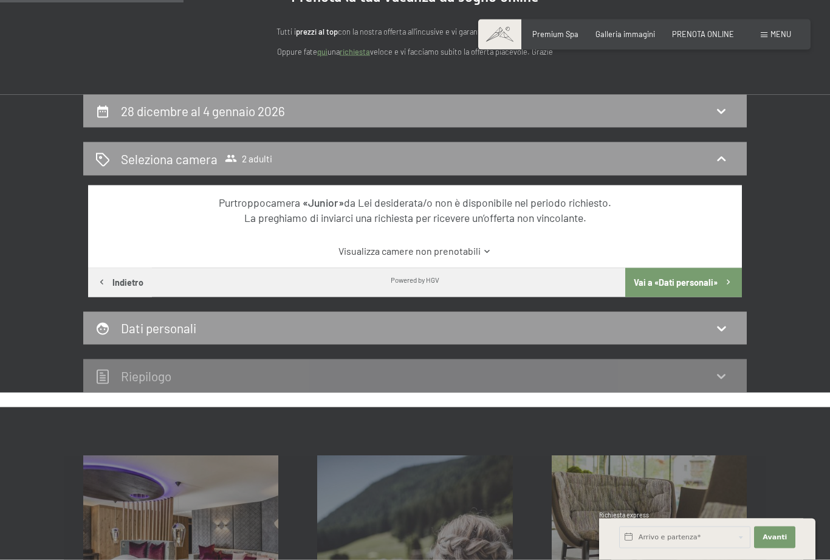
click at [701, 279] on button "Vai a «Dati personali»" at bounding box center [683, 282] width 117 height 29
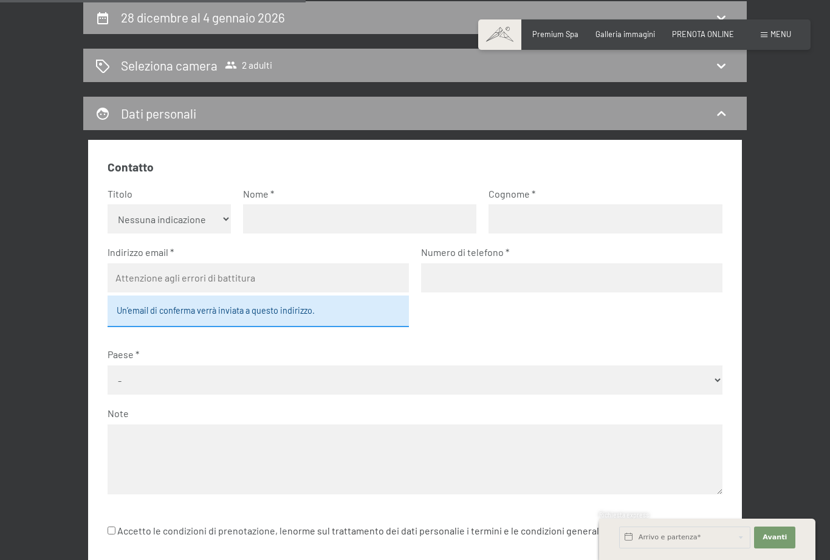
click at [281, 215] on input "text" at bounding box center [359, 218] width 233 height 29
type input "Adele"
click at [549, 213] on input "text" at bounding box center [605, 218] width 233 height 29
type input "Sala"
click at [202, 274] on input "email" at bounding box center [258, 277] width 301 height 29
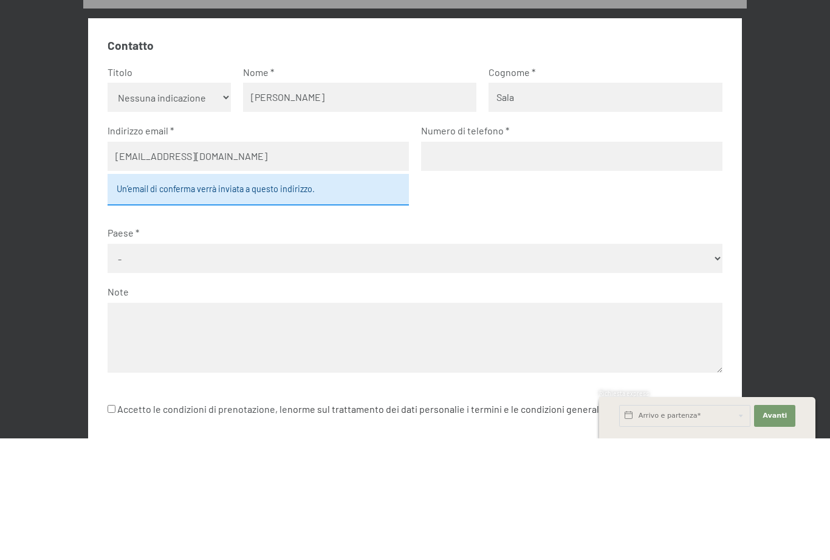
type input "primavera92@infinito.it"
click at [473, 263] on input "tel" at bounding box center [571, 277] width 301 height 29
type input "333 4826772"
click at [184, 365] on select "- Germania Austria Svizzera Italia Paesi Bassi Belgio Regno Unito Rep. Ceca Pol…" at bounding box center [415, 379] width 614 height 29
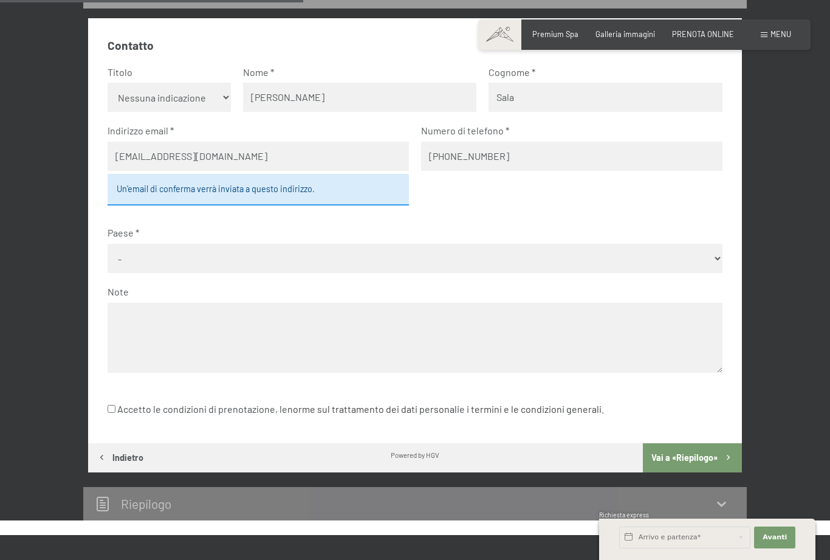
select select "ITA"
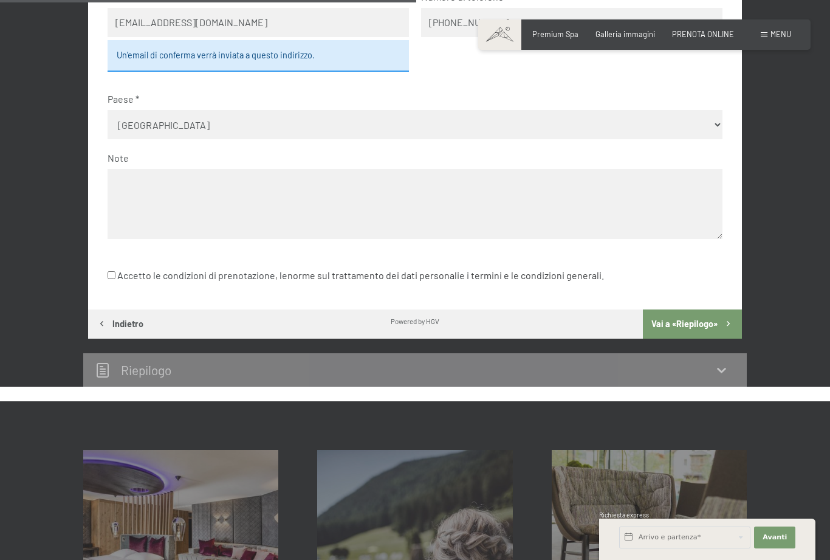
scroll to position [494, 0]
click at [113, 272] on input "Accetto le condizioni di prenotazione, le norme sul trattamento dei dati person…" at bounding box center [112, 276] width 8 height 8
checkbox input "true"
click at [691, 309] on button "Vai a «Riepilogo»" at bounding box center [692, 323] width 99 height 29
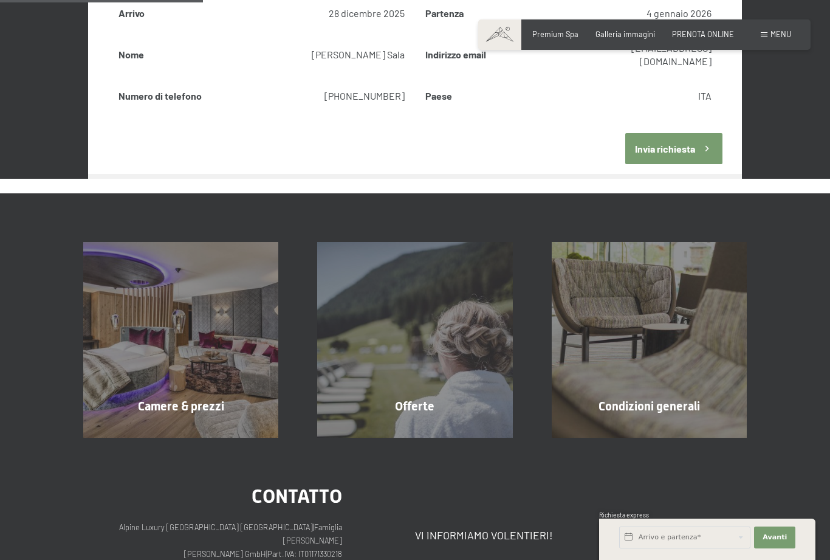
scroll to position [239, 0]
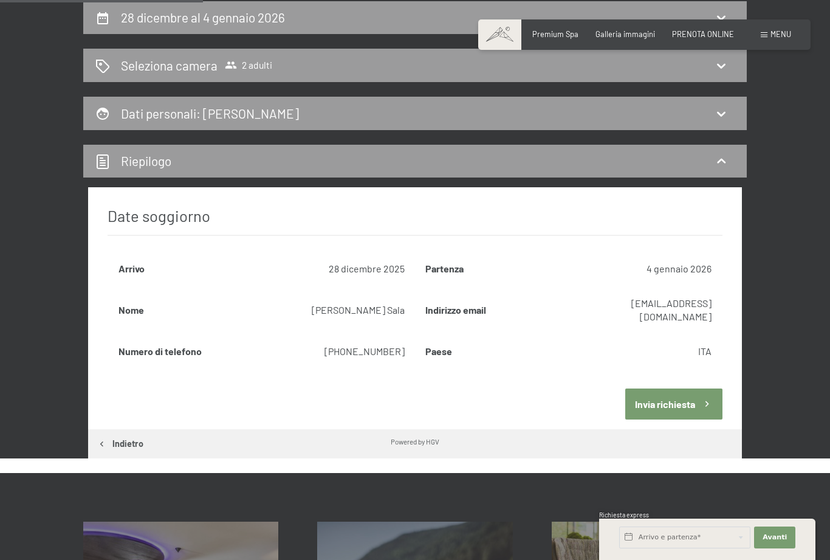
click at [675, 388] on button "Invia richiesta" at bounding box center [673, 403] width 97 height 31
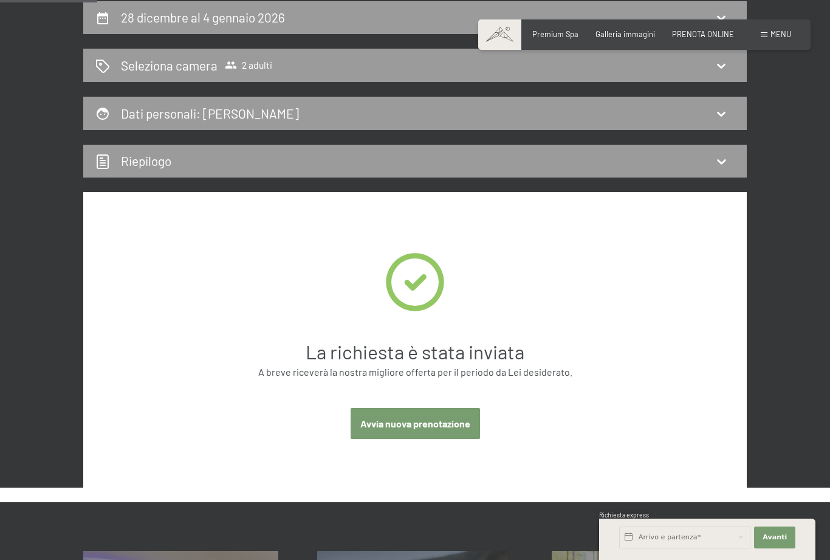
scroll to position [101, 0]
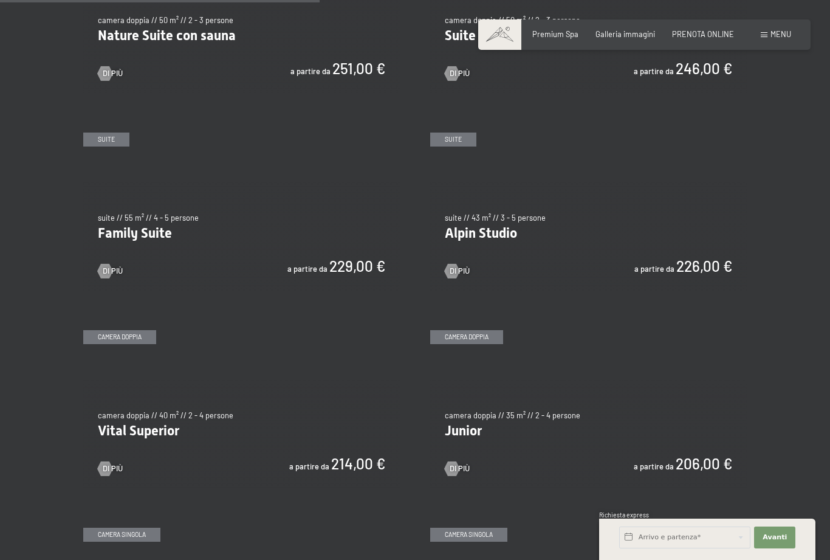
scroll to position [1120, 0]
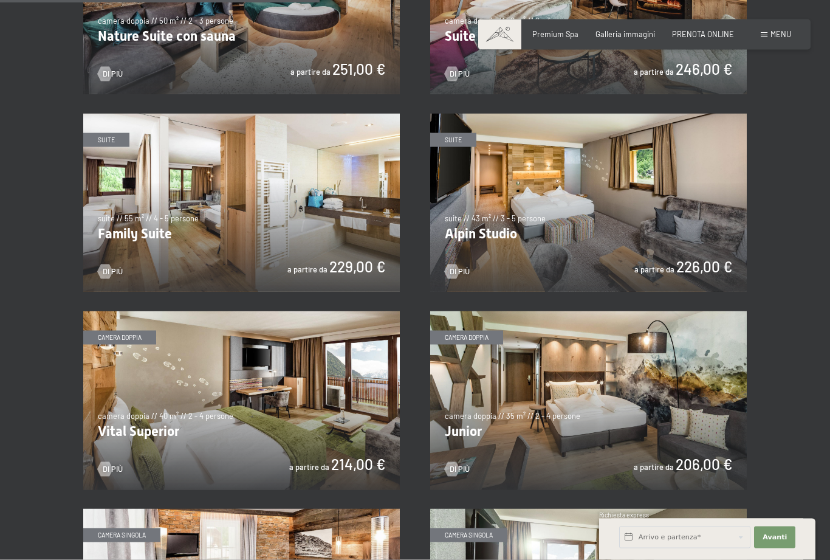
click at [514, 426] on img at bounding box center [588, 400] width 317 height 178
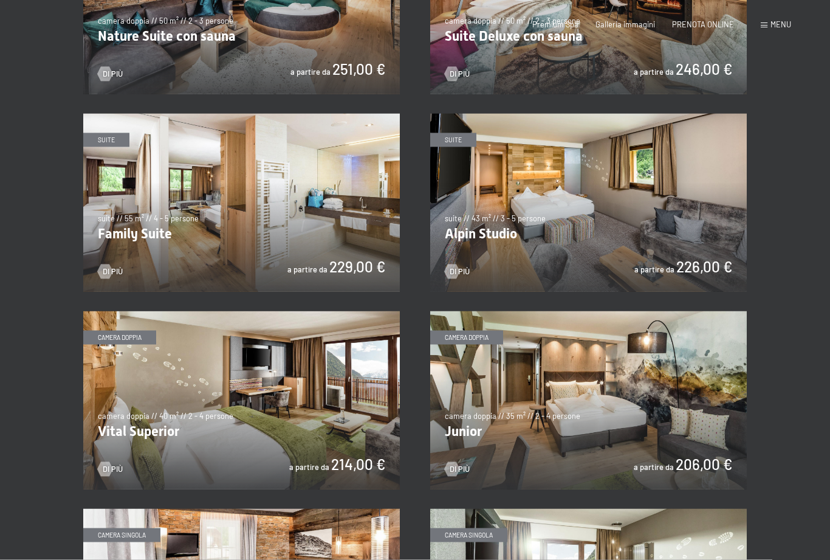
scroll to position [0, 0]
